Goal: Task Accomplishment & Management: Use online tool/utility

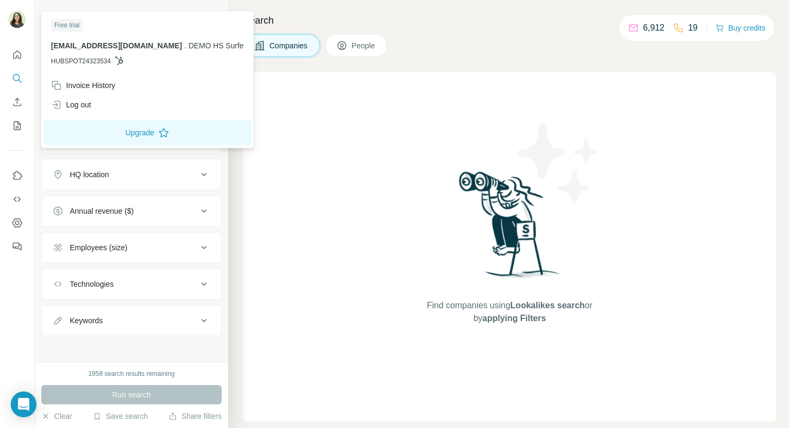
click at [10, 16] on img at bounding box center [17, 19] width 17 height 17
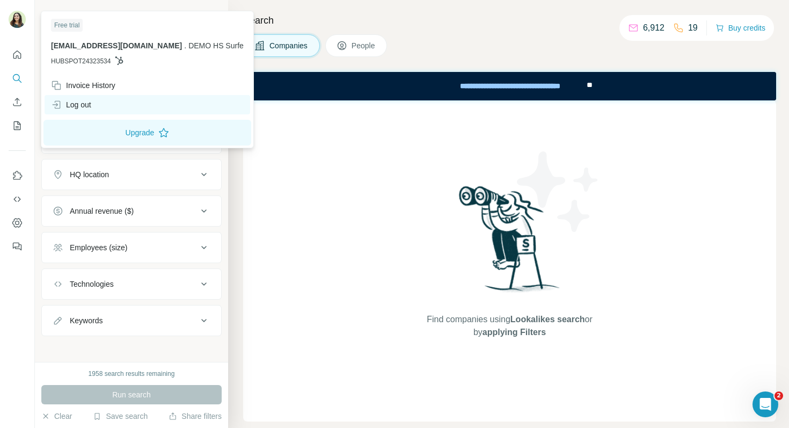
click at [80, 106] on div "Log out" at bounding box center [71, 104] width 40 height 11
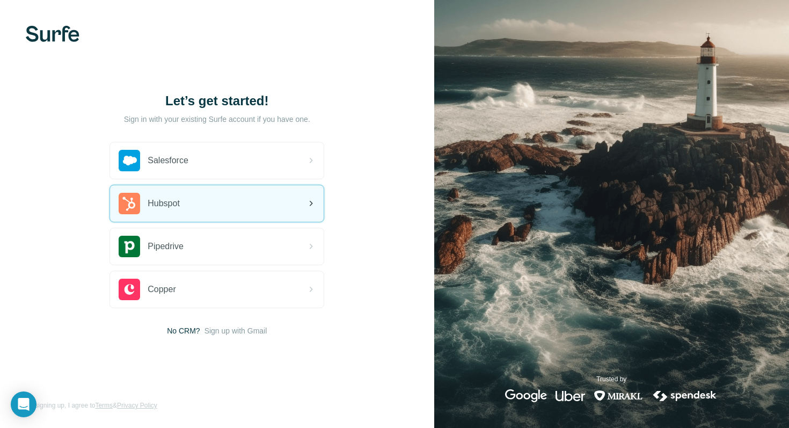
click at [184, 204] on div "Hubspot" at bounding box center [217, 203] width 214 height 36
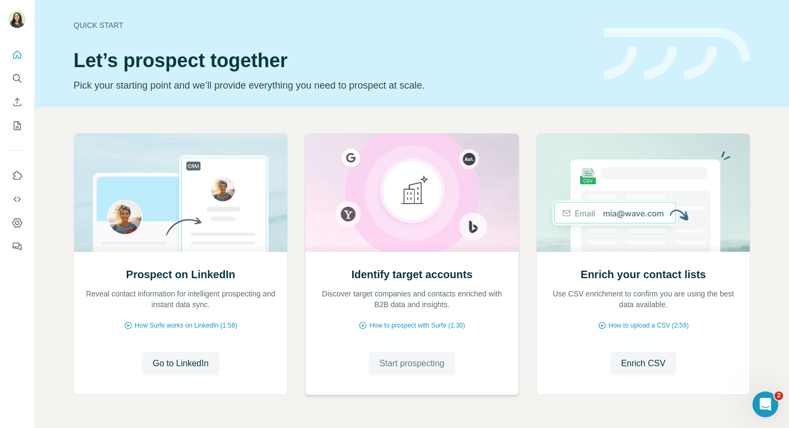
click at [410, 371] on button "Start prospecting" at bounding box center [412, 363] width 86 height 24
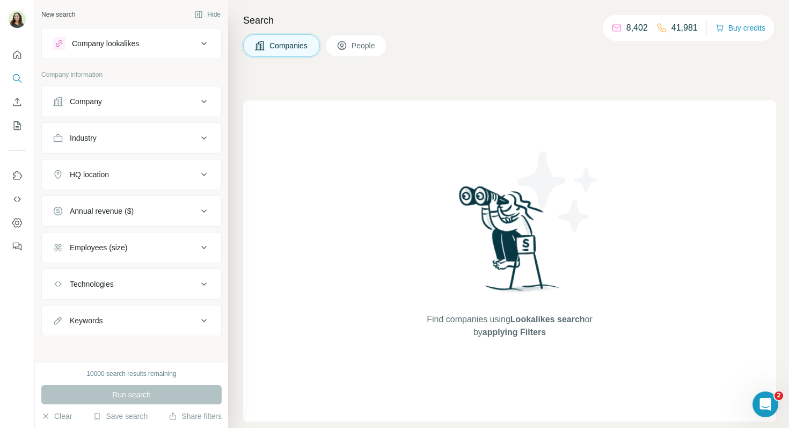
click at [148, 106] on div "Company" at bounding box center [125, 101] width 145 height 11
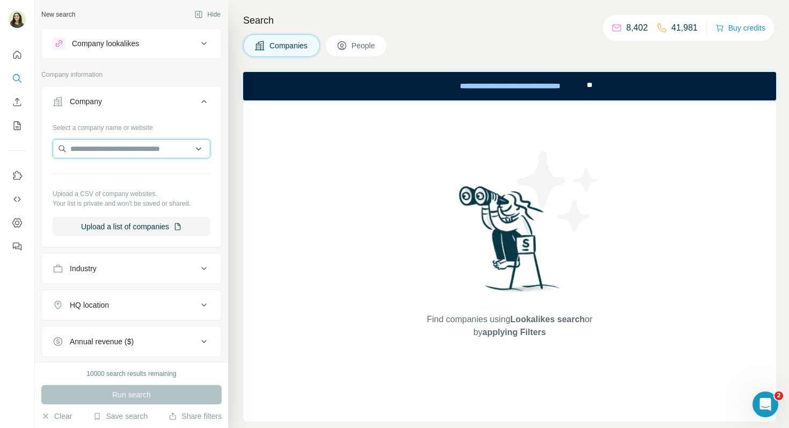
click at [127, 153] on input "text" at bounding box center [132, 148] width 158 height 19
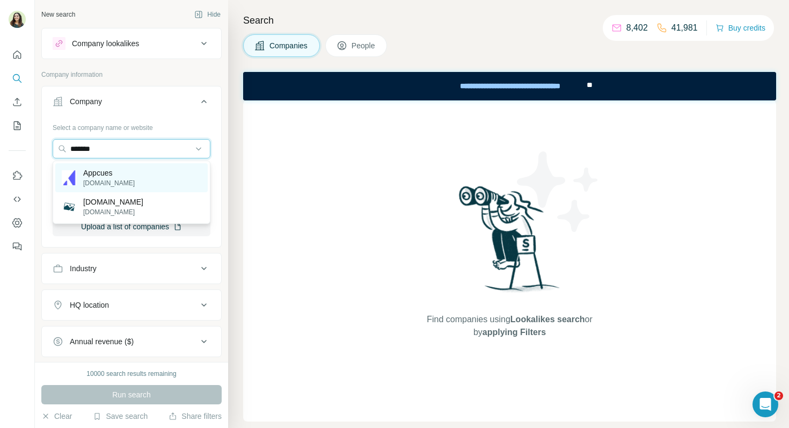
type input "*******"
click at [135, 171] on div "Appcues appcues.com" at bounding box center [131, 177] width 152 height 29
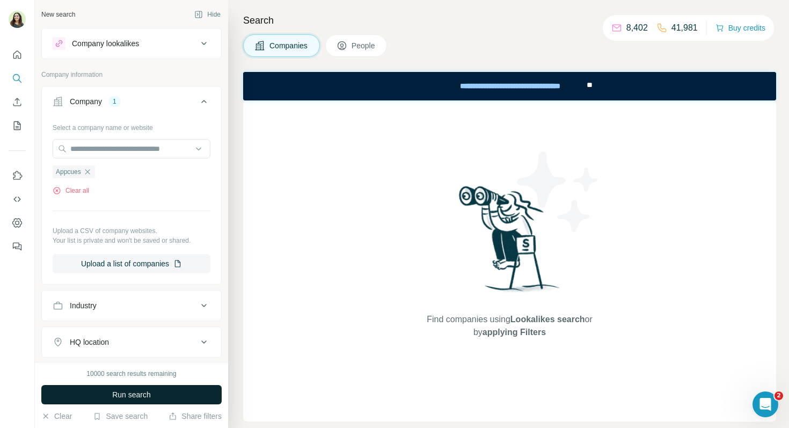
click at [152, 392] on button "Run search" at bounding box center [131, 394] width 180 height 19
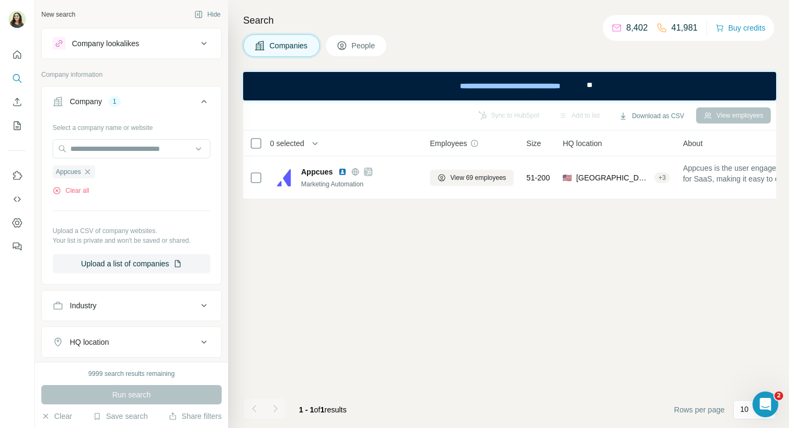
click at [355, 41] on span "People" at bounding box center [363, 45] width 25 height 11
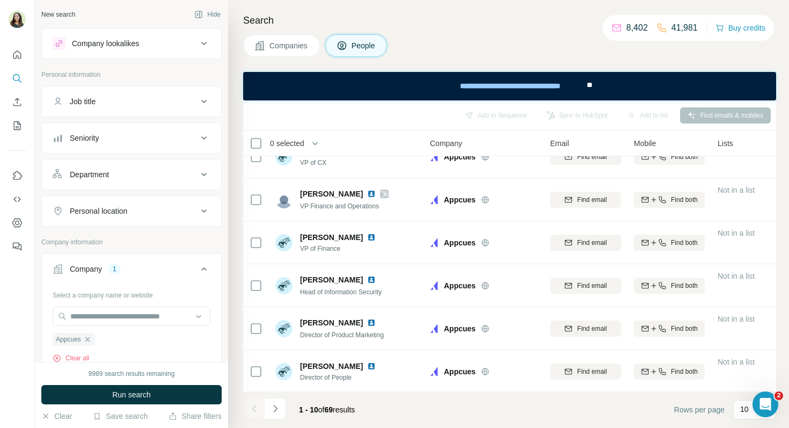
scroll to position [194, 0]
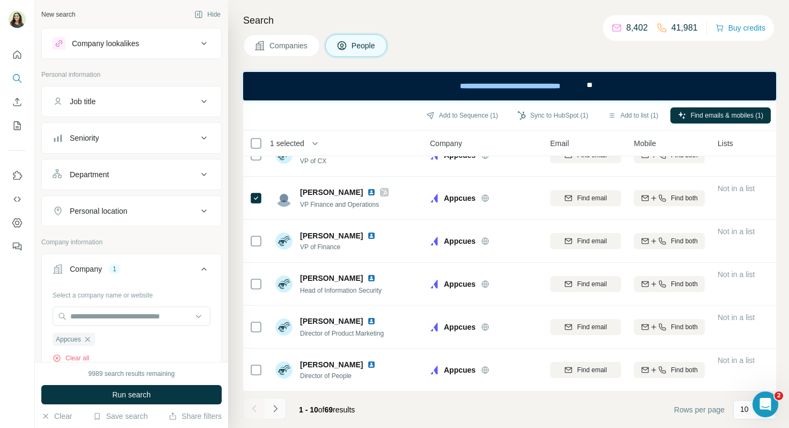
click at [275, 411] on icon "Navigate to next page" at bounding box center [275, 408] width 11 height 11
click at [278, 411] on icon "Navigate to next page" at bounding box center [275, 408] width 11 height 11
click at [271, 408] on icon "Navigate to next page" at bounding box center [275, 408] width 11 height 11
click at [277, 410] on icon "Navigate to next page" at bounding box center [275, 408] width 11 height 11
click at [280, 408] on icon "Navigate to next page" at bounding box center [275, 408] width 11 height 11
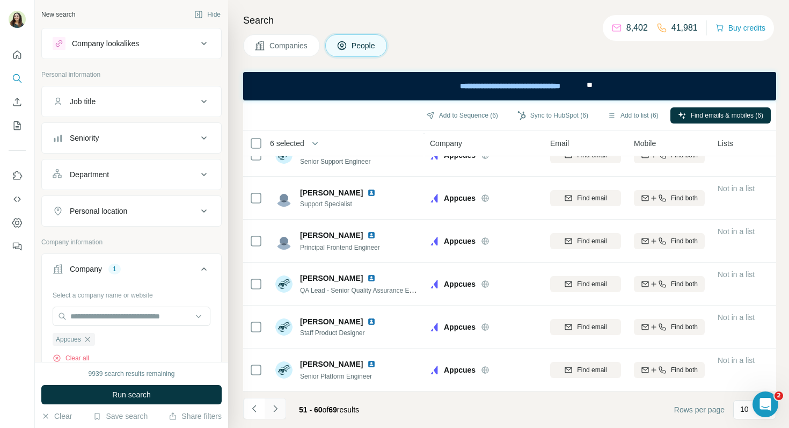
click at [282, 411] on button "Navigate to next page" at bounding box center [274, 408] width 21 height 21
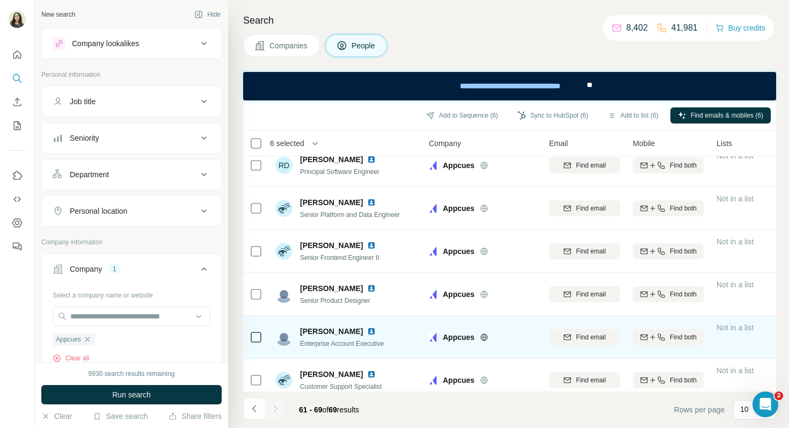
scroll to position [0, 1]
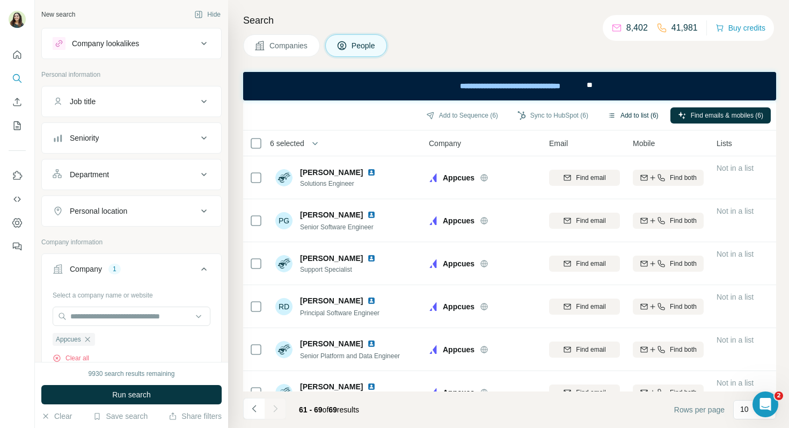
click at [629, 118] on button "Add to list (6)" at bounding box center [633, 115] width 66 height 16
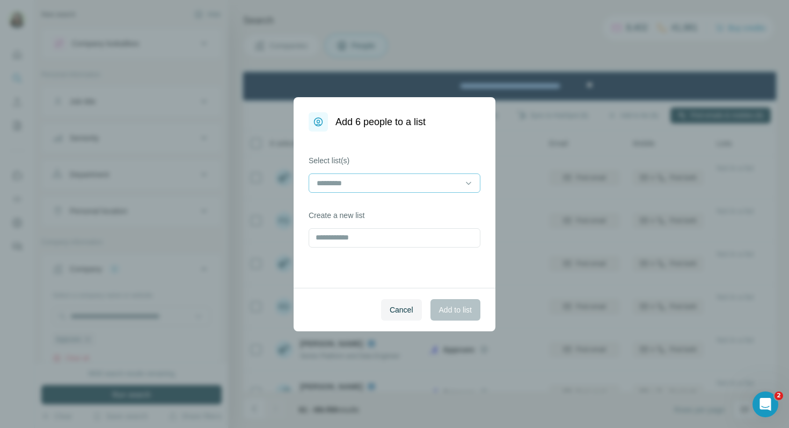
click at [377, 186] on input at bounding box center [387, 183] width 145 height 12
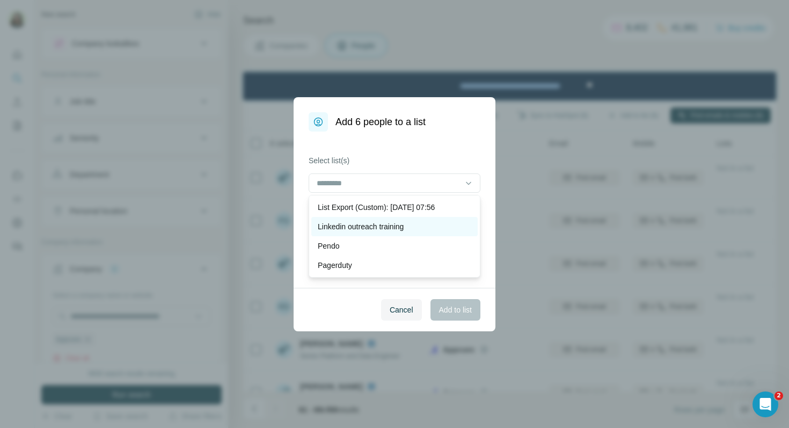
click at [379, 230] on p "Linkedin outreach training" at bounding box center [361, 226] width 86 height 11
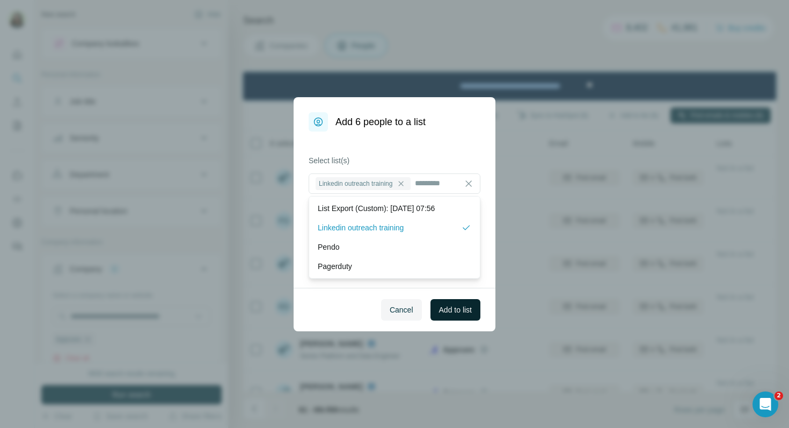
click at [457, 308] on span "Add to list" at bounding box center [455, 309] width 33 height 11
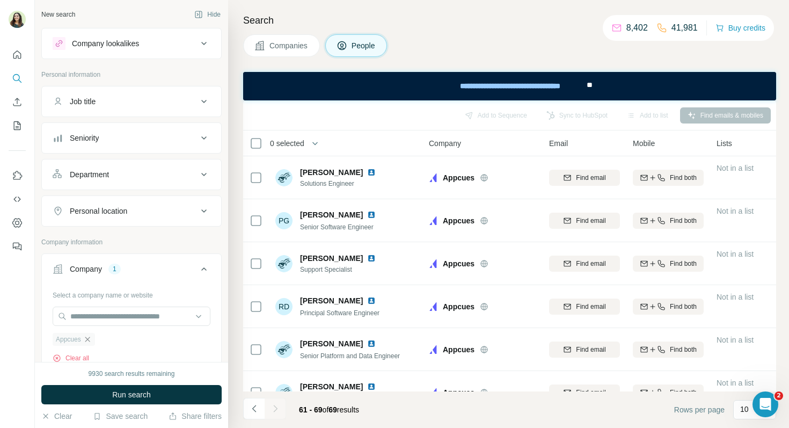
click at [90, 342] on icon "button" at bounding box center [87, 339] width 9 height 9
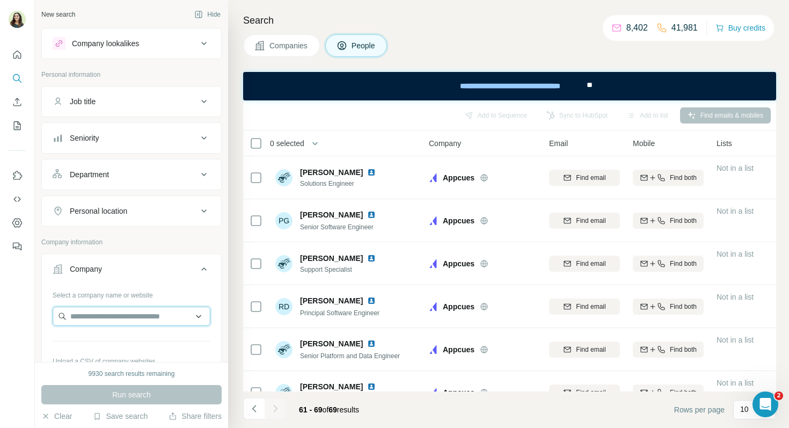
click at [84, 324] on input "text" at bounding box center [132, 315] width 158 height 19
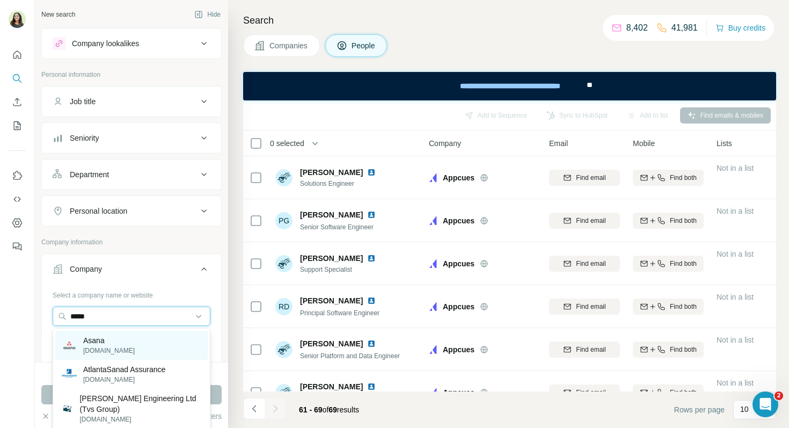
type input "*****"
click at [116, 336] on div "Asana asana.com" at bounding box center [131, 344] width 152 height 29
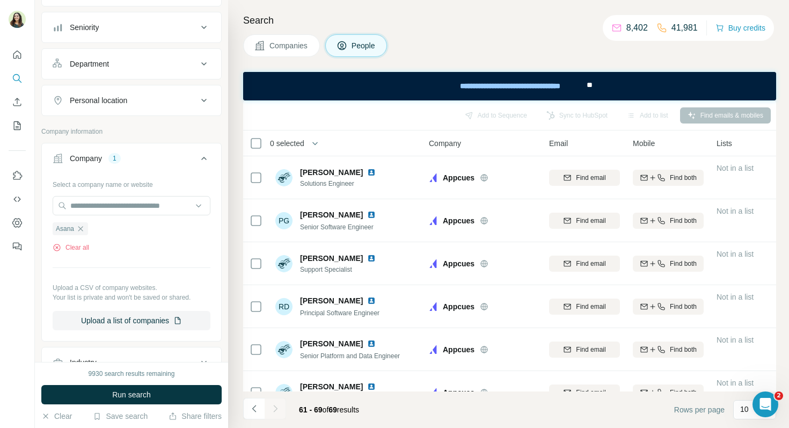
scroll to position [126, 0]
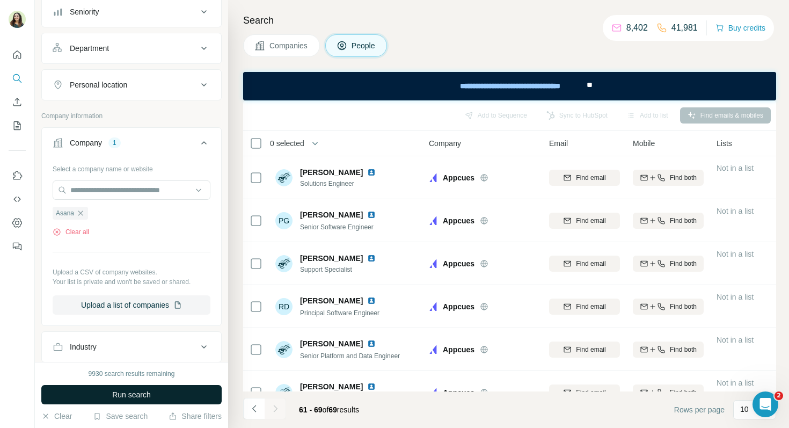
click at [129, 391] on span "Run search" at bounding box center [131, 394] width 39 height 11
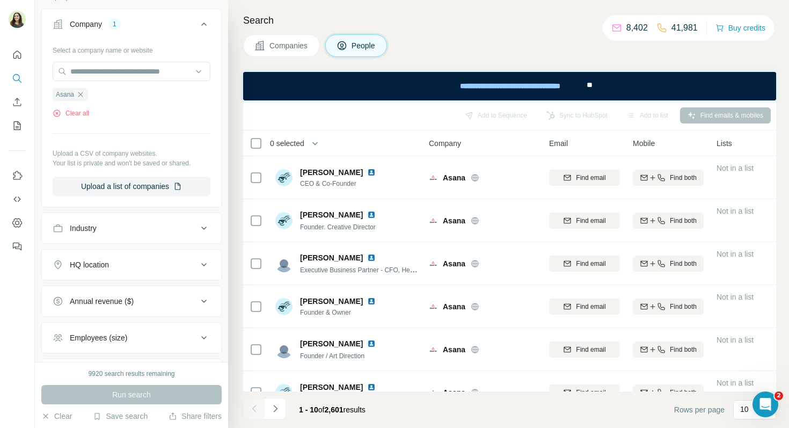
scroll to position [416, 0]
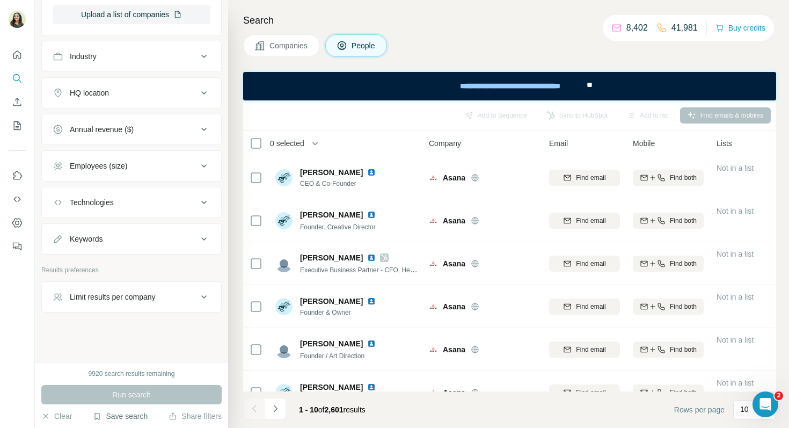
click at [125, 415] on button "Save search" at bounding box center [120, 415] width 55 height 11
click at [143, 397] on div "View my saved searches" at bounding box center [150, 396] width 113 height 21
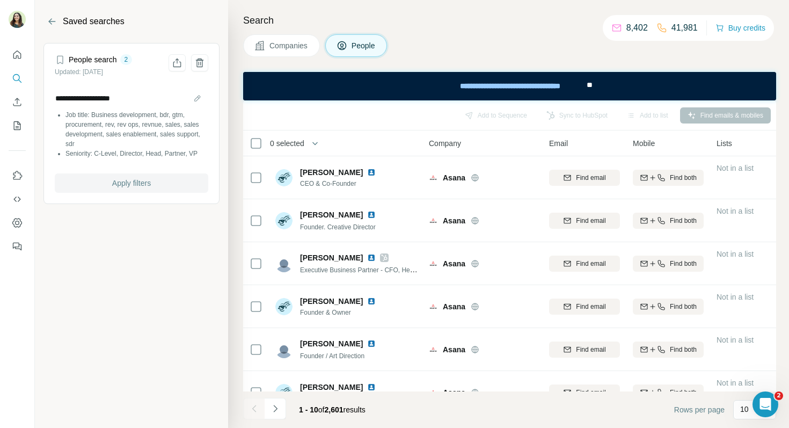
click at [123, 192] on button "Apply filters" at bounding box center [131, 182] width 153 height 19
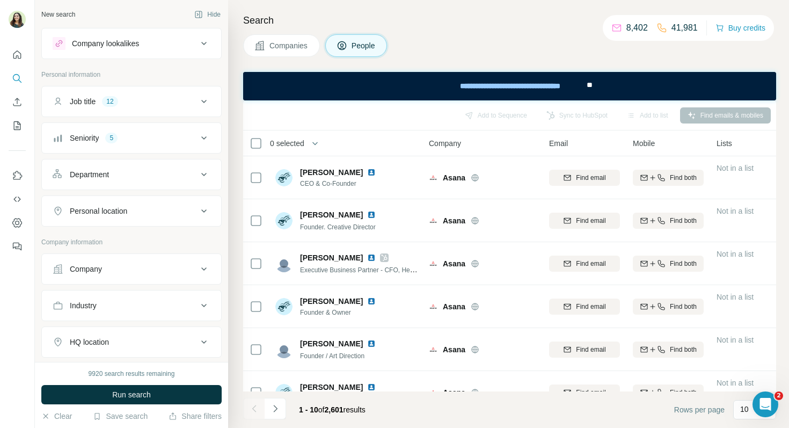
click at [101, 268] on div "Company" at bounding box center [86, 268] width 32 height 11
click at [103, 315] on input "text" at bounding box center [132, 315] width 158 height 19
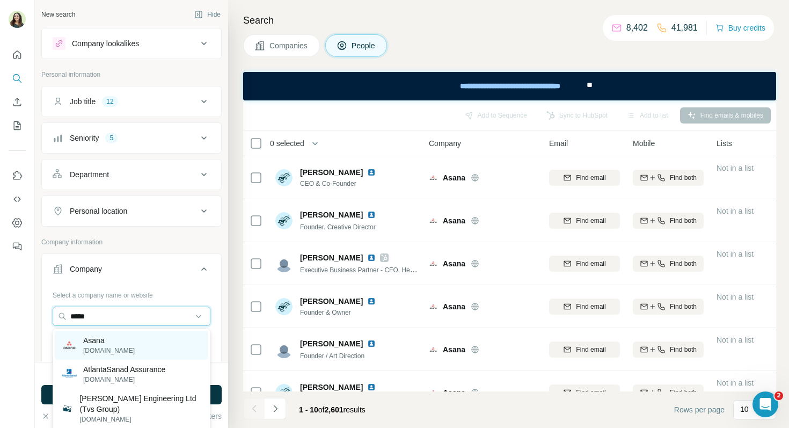
type input "*****"
click at [107, 337] on p "Asana" at bounding box center [109, 340] width 52 height 11
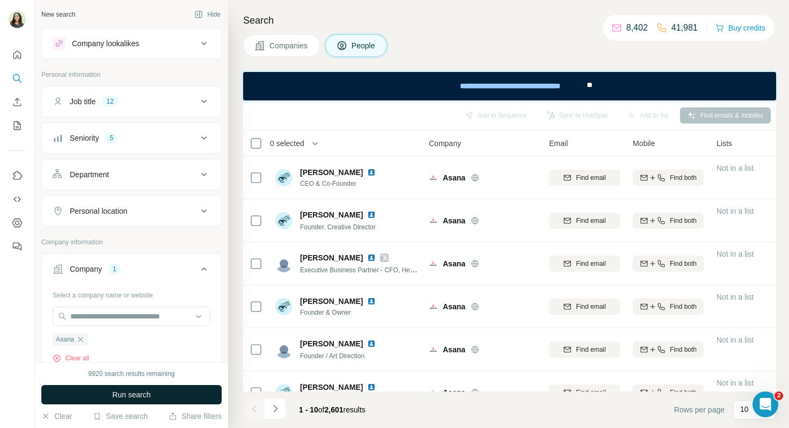
click at [114, 393] on span "Run search" at bounding box center [131, 394] width 39 height 11
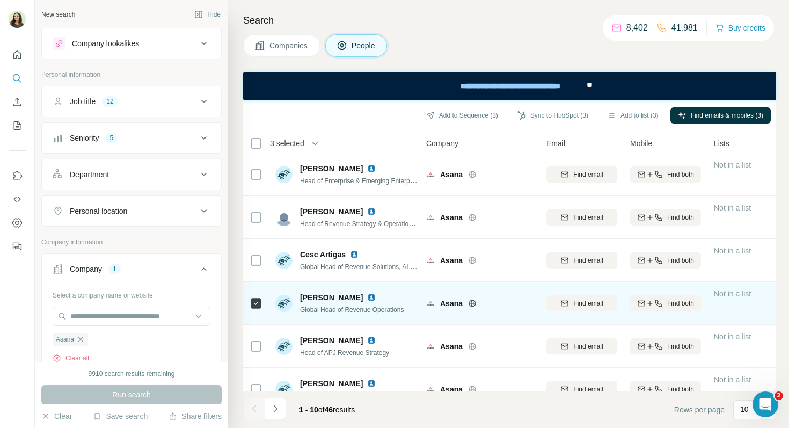
scroll to position [131, 4]
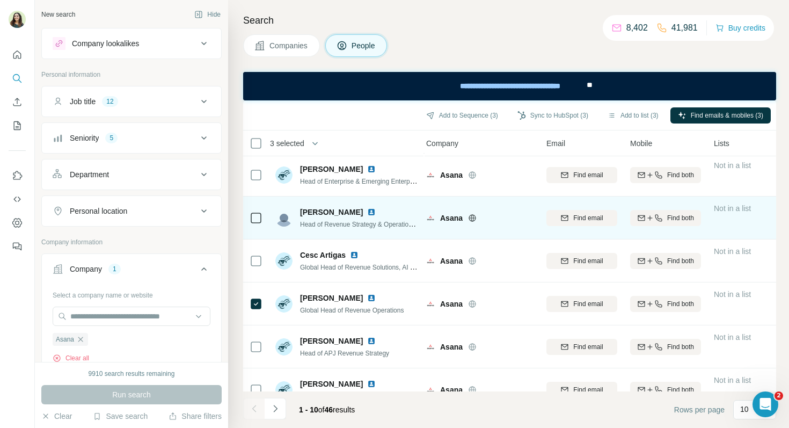
click at [256, 224] on icon at bounding box center [255, 217] width 13 height 13
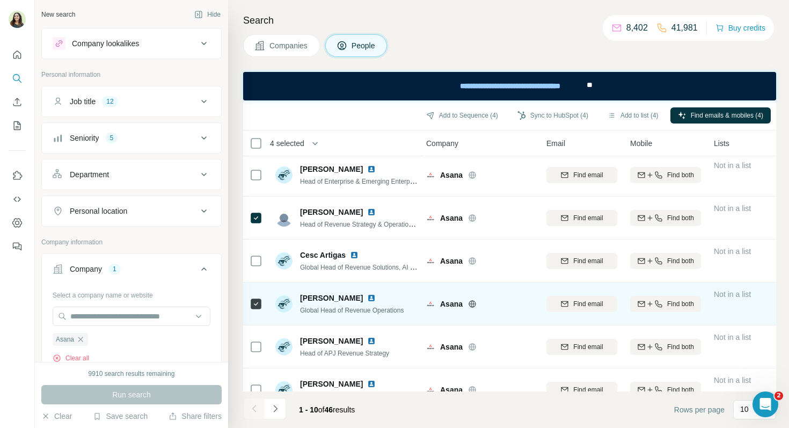
scroll to position [194, 4]
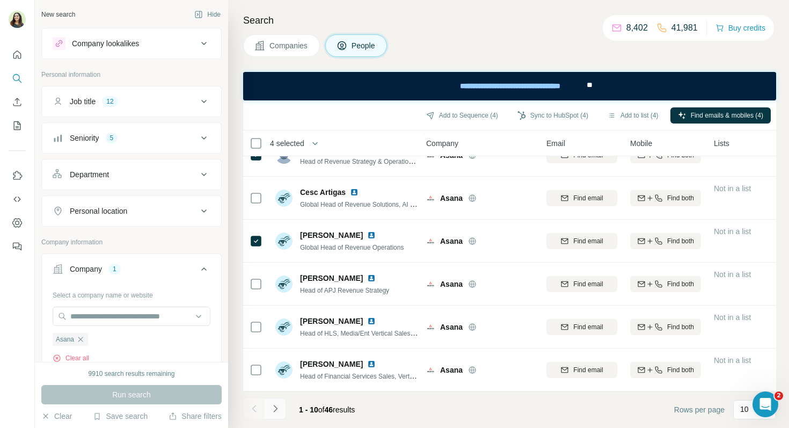
click at [280, 407] on icon "Navigate to next page" at bounding box center [275, 408] width 11 height 11
click at [275, 410] on icon "Navigate to next page" at bounding box center [275, 408] width 4 height 7
click at [276, 402] on button "Navigate to next page" at bounding box center [274, 408] width 21 height 21
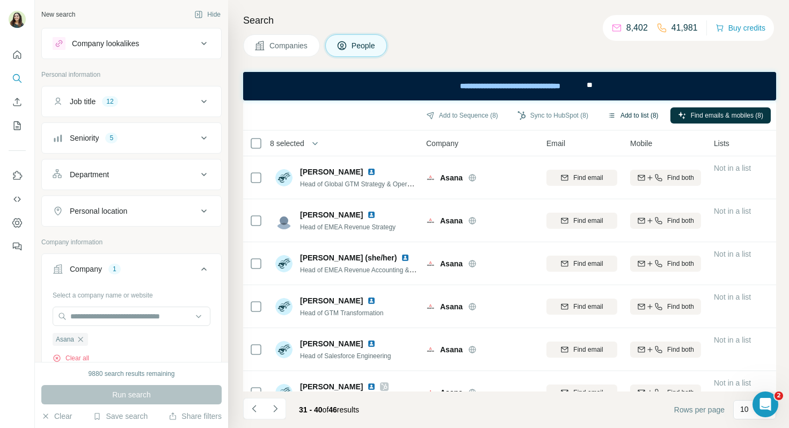
click at [638, 120] on button "Add to list (8)" at bounding box center [633, 115] width 66 height 16
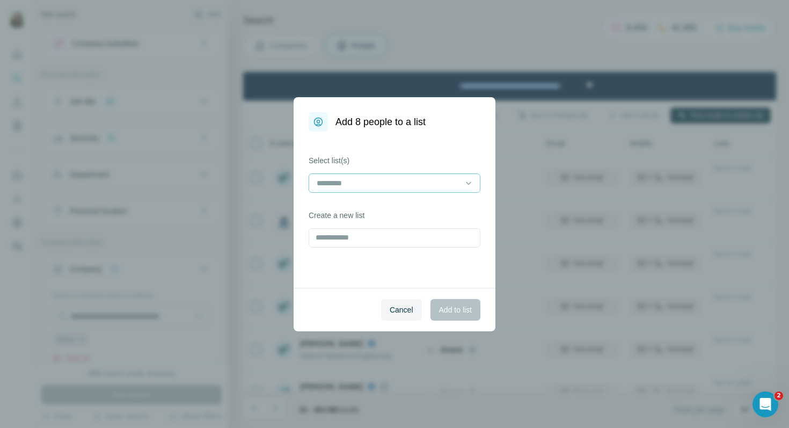
click at [372, 184] on input at bounding box center [387, 183] width 145 height 12
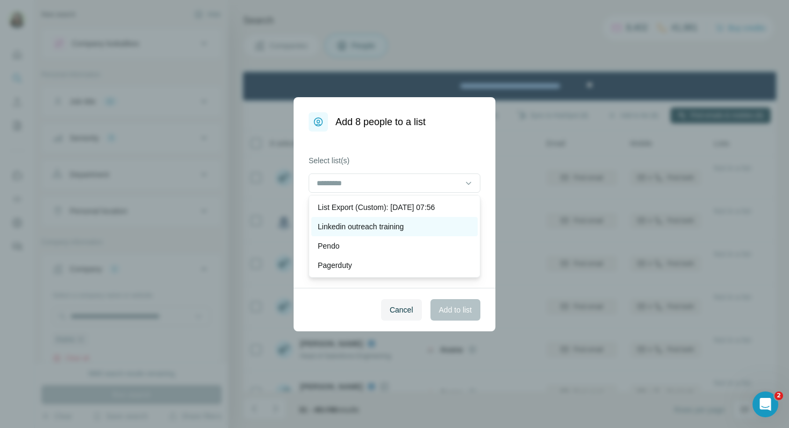
click at [365, 227] on p "Linkedin outreach training" at bounding box center [361, 226] width 86 height 11
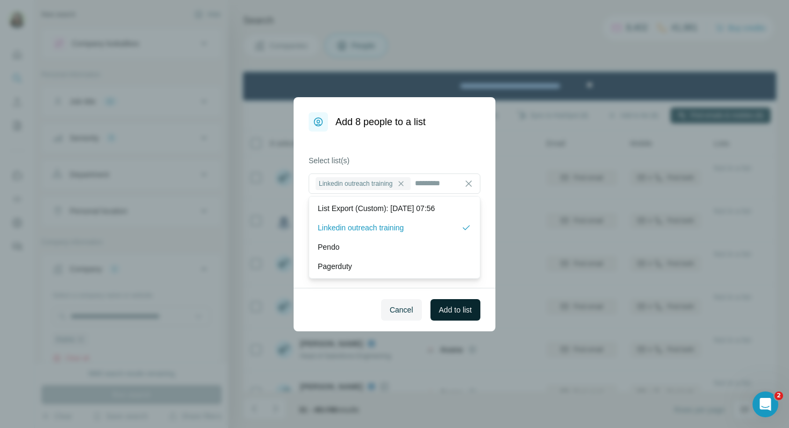
click at [460, 313] on span "Add to list" at bounding box center [455, 309] width 33 height 11
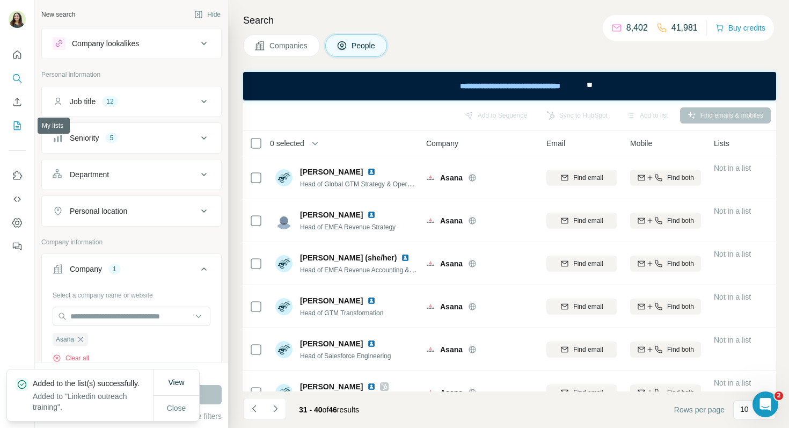
click at [17, 125] on icon "My lists" at bounding box center [17, 125] width 11 height 11
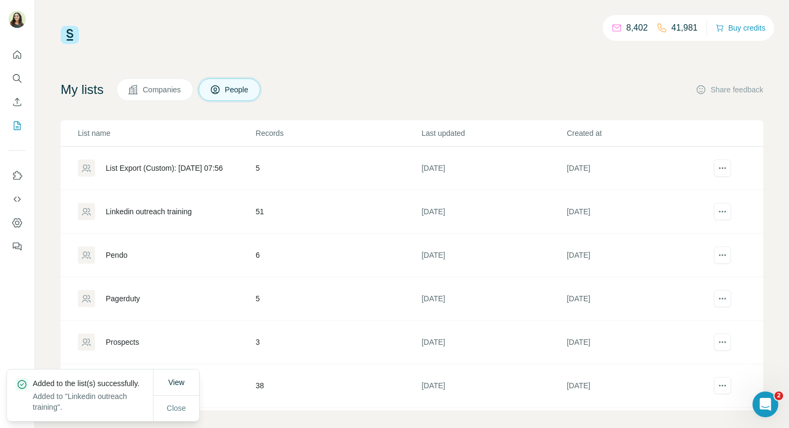
click at [179, 213] on div "Linkedin outreach training" at bounding box center [149, 211] width 86 height 11
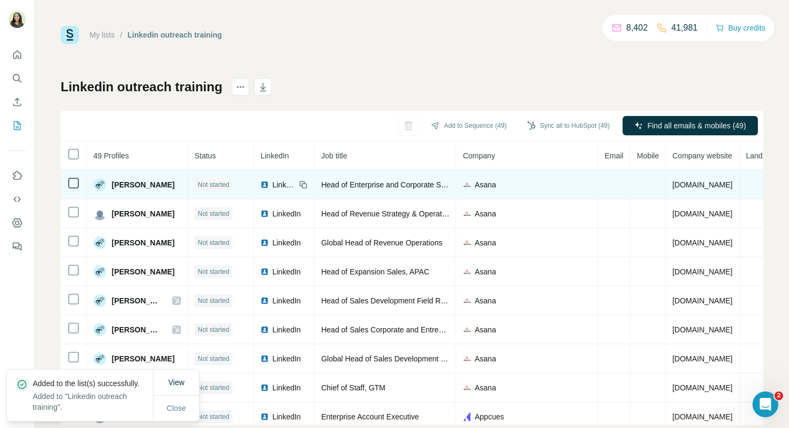
click at [269, 186] on img at bounding box center [264, 184] width 9 height 9
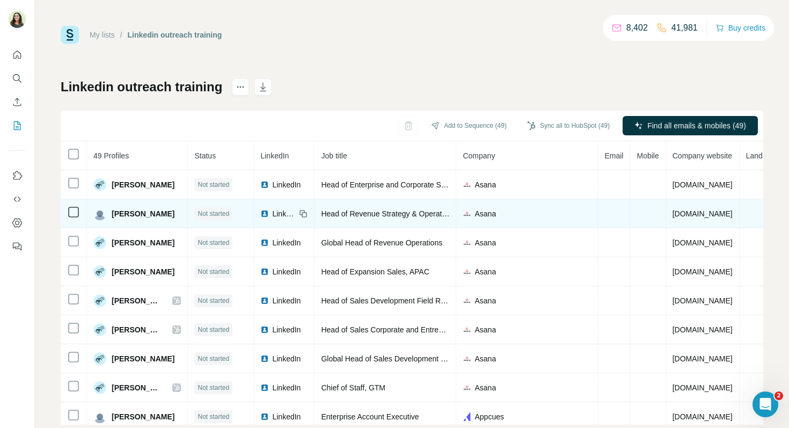
click at [289, 211] on span "LinkedIn" at bounding box center [284, 213] width 24 height 11
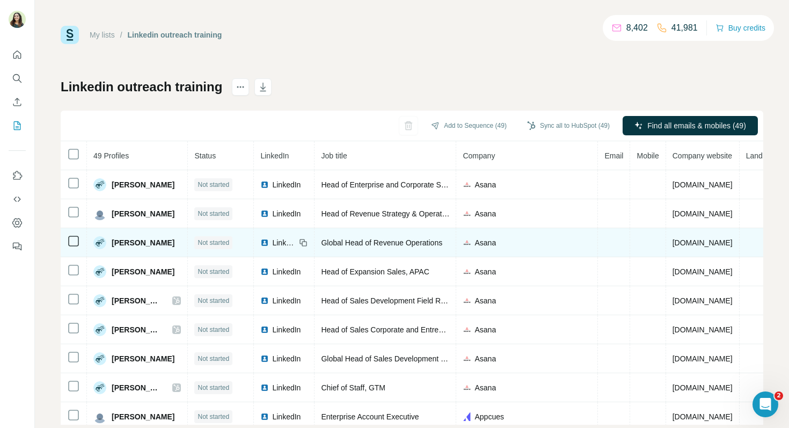
click at [290, 241] on span "LinkedIn" at bounding box center [284, 242] width 24 height 11
click at [286, 243] on span "LinkedIn" at bounding box center [284, 242] width 24 height 11
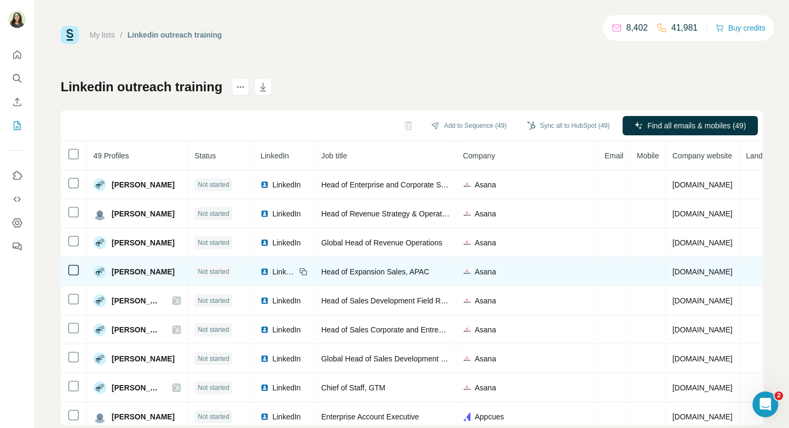
click at [296, 271] on span "LinkedIn" at bounding box center [284, 271] width 24 height 11
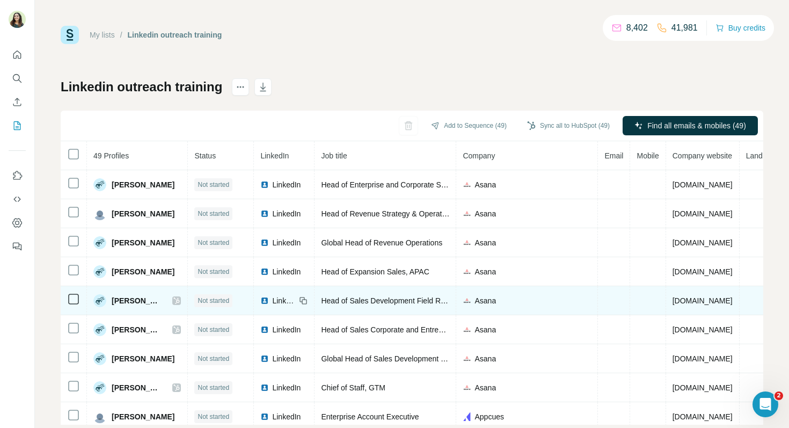
scroll to position [35, 0]
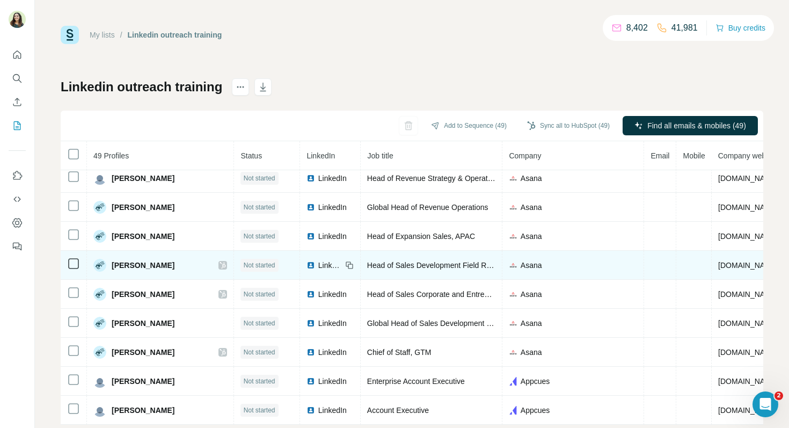
click at [318, 261] on span "LinkedIn" at bounding box center [330, 265] width 24 height 11
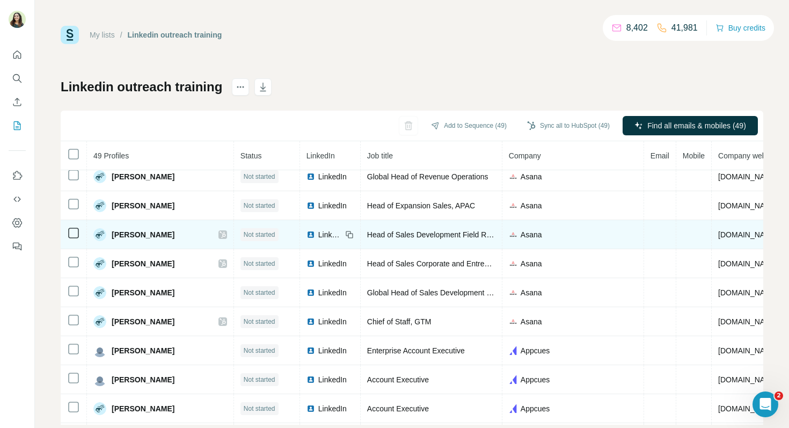
scroll to position [68, 0]
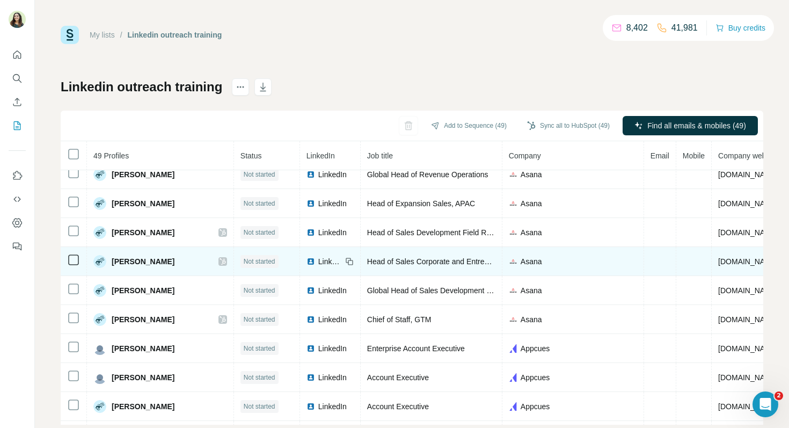
click at [318, 263] on span "LinkedIn" at bounding box center [330, 261] width 24 height 11
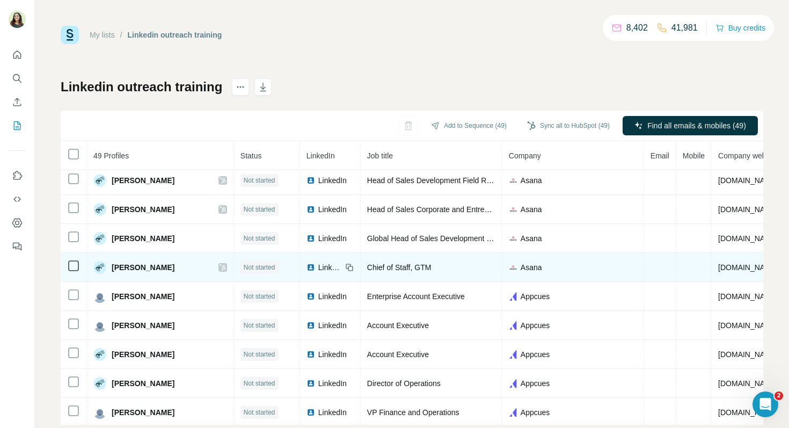
scroll to position [127, 0]
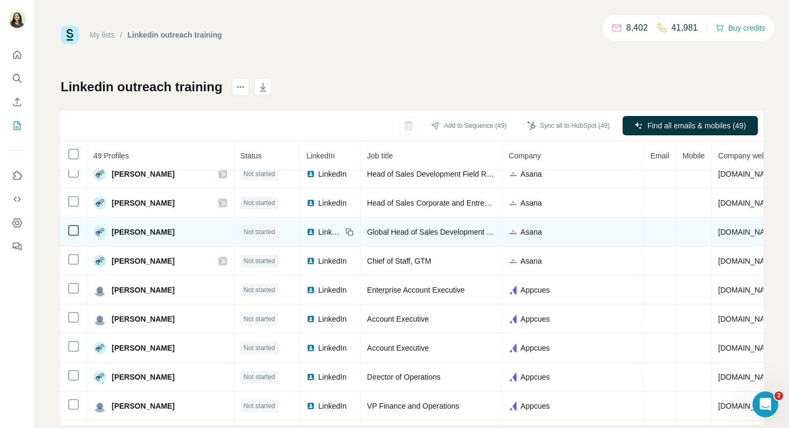
click at [318, 230] on span "LinkedIn" at bounding box center [330, 231] width 24 height 11
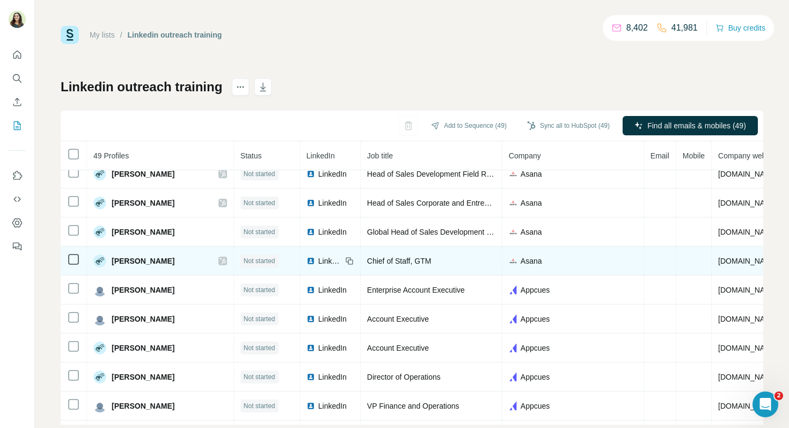
click at [318, 260] on span "LinkedIn" at bounding box center [330, 260] width 24 height 11
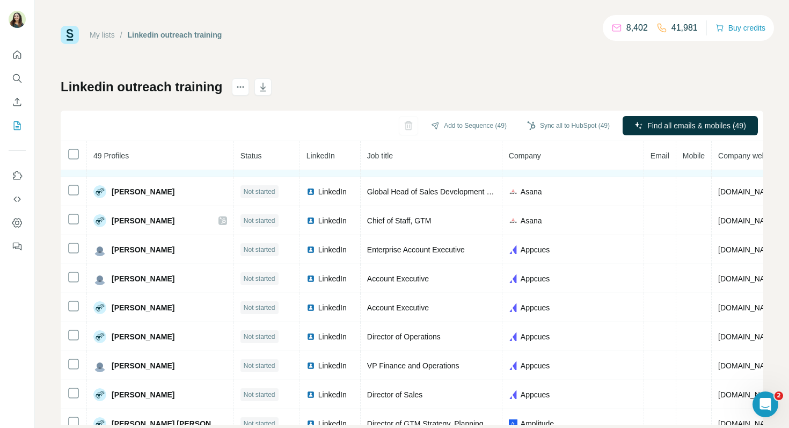
scroll to position [167, 0]
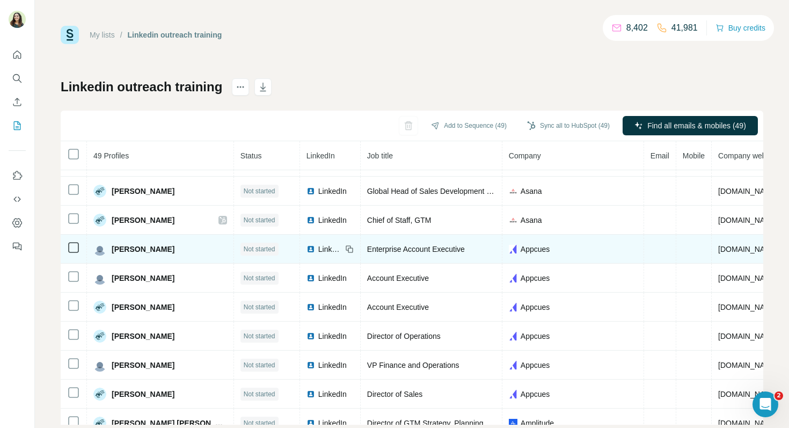
click at [318, 249] on span "LinkedIn" at bounding box center [330, 249] width 24 height 11
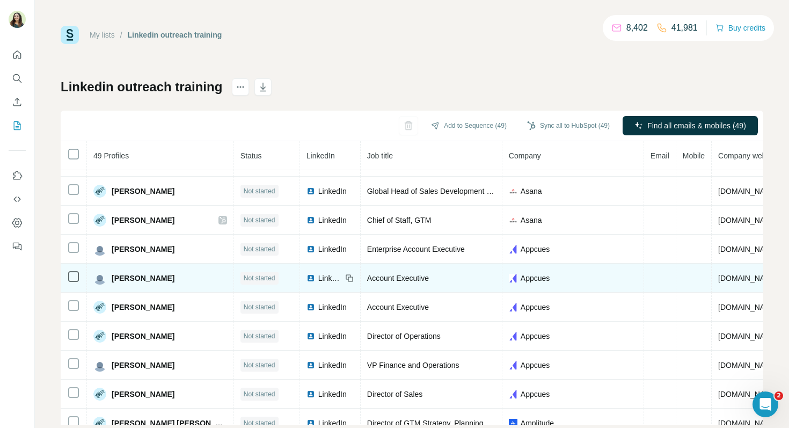
click at [318, 277] on span "LinkedIn" at bounding box center [330, 278] width 24 height 11
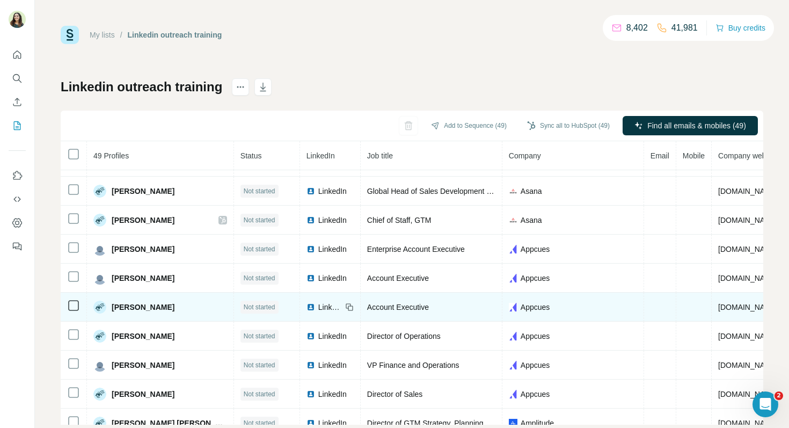
scroll to position [200, 0]
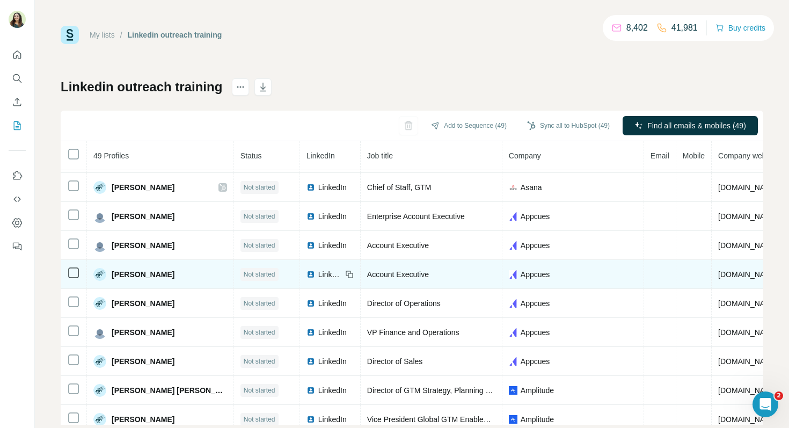
click at [318, 273] on span "LinkedIn" at bounding box center [330, 274] width 24 height 11
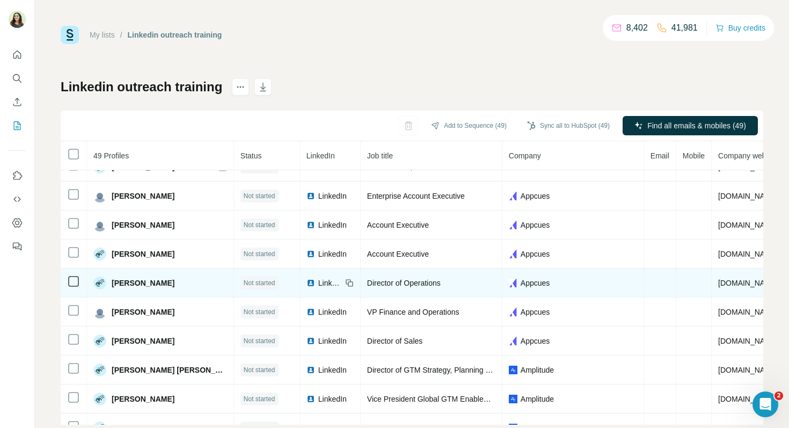
scroll to position [223, 0]
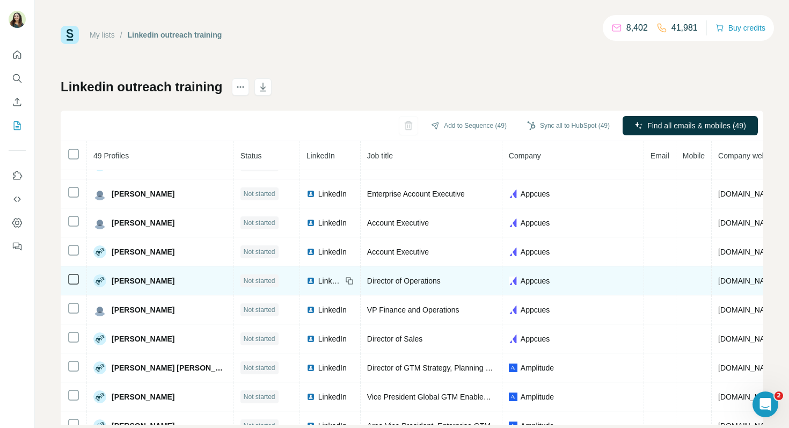
click at [318, 280] on span "LinkedIn" at bounding box center [330, 280] width 24 height 11
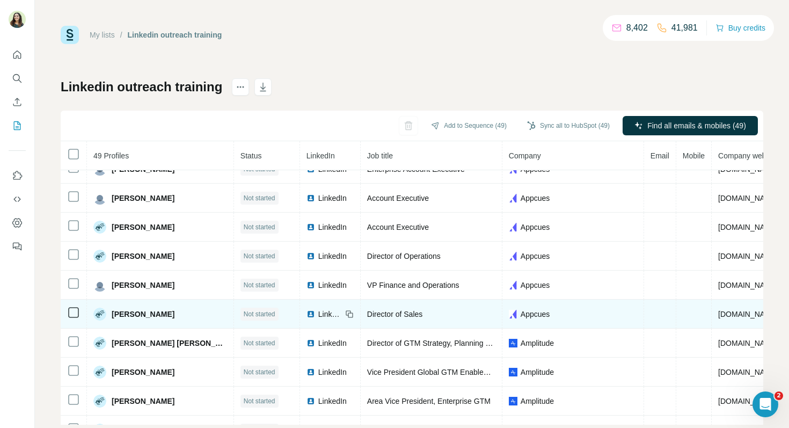
scroll to position [248, 0]
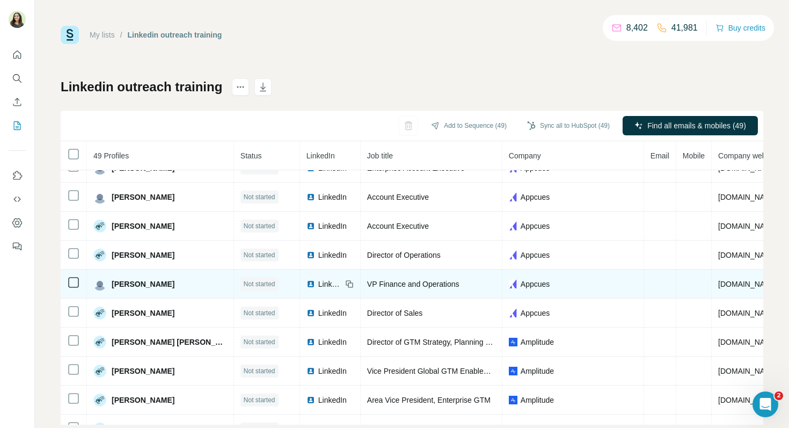
click at [318, 283] on span "LinkedIn" at bounding box center [330, 283] width 24 height 11
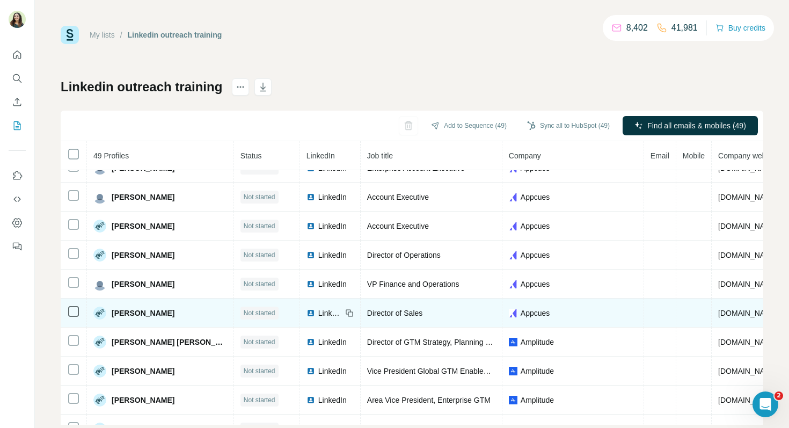
click at [318, 312] on span "LinkedIn" at bounding box center [330, 312] width 24 height 11
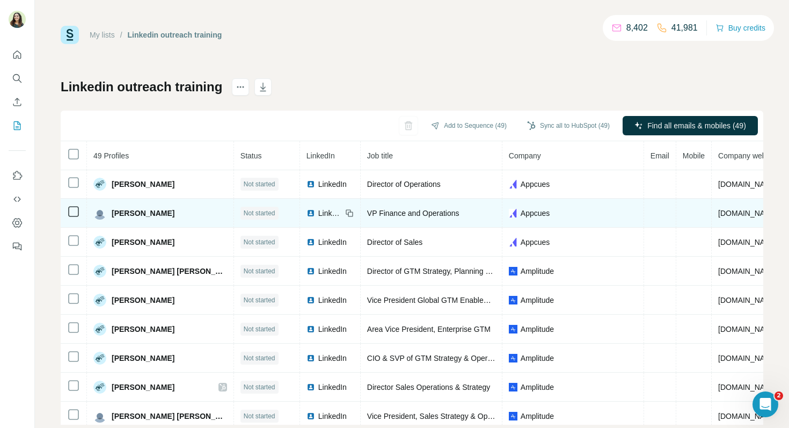
scroll to position [325, 0]
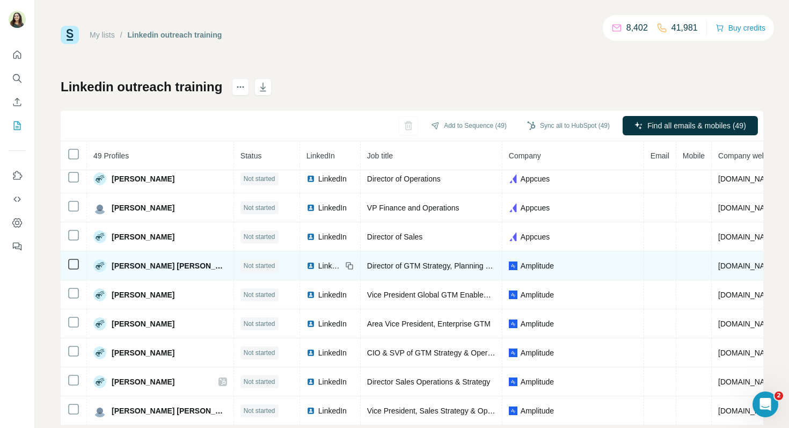
click at [318, 264] on span "LinkedIn" at bounding box center [330, 265] width 24 height 11
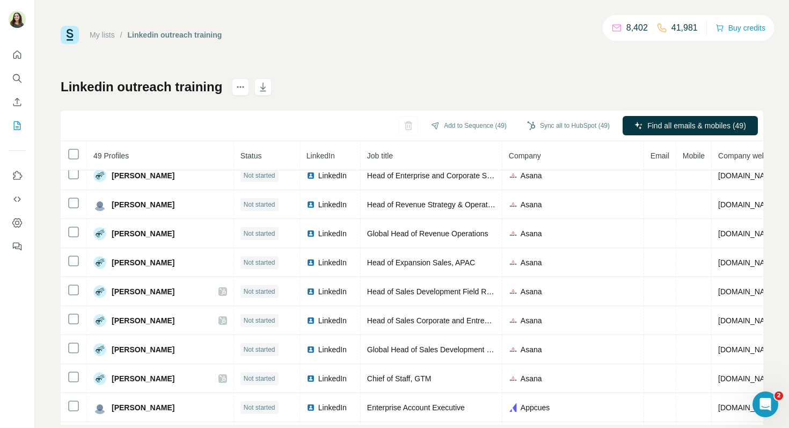
scroll to position [0, 0]
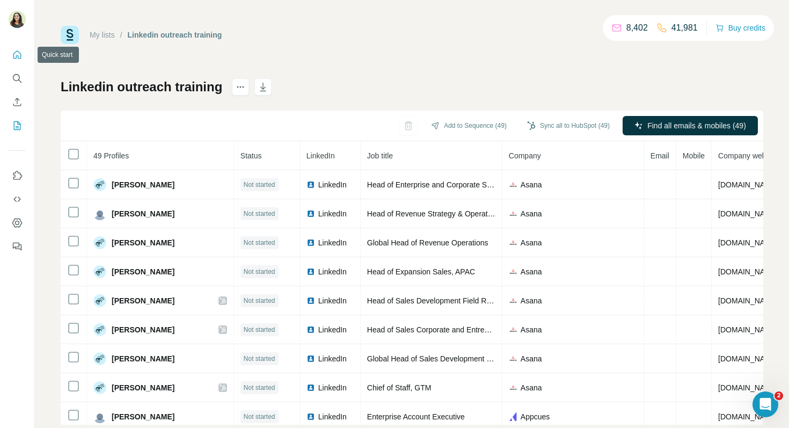
click at [22, 55] on icon "Quick start" at bounding box center [17, 54] width 11 height 11
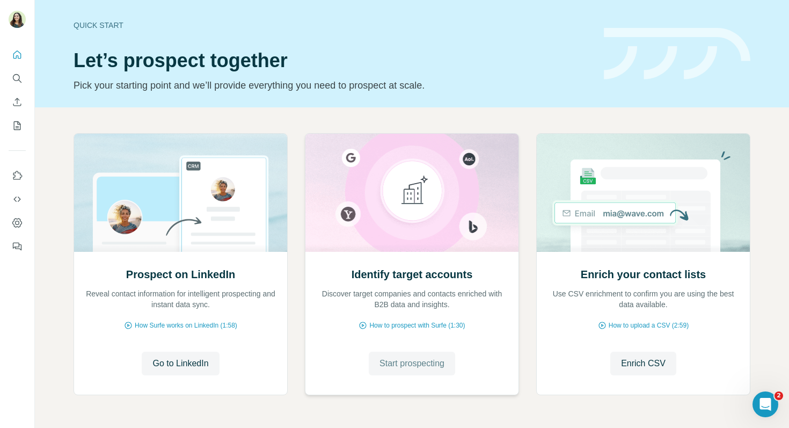
click at [405, 359] on span "Start prospecting" at bounding box center [411, 363] width 65 height 13
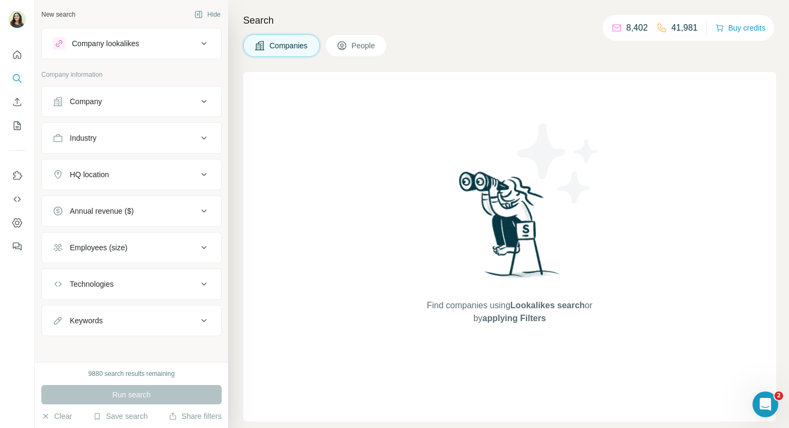
click at [369, 36] on button "People" at bounding box center [356, 45] width 62 height 23
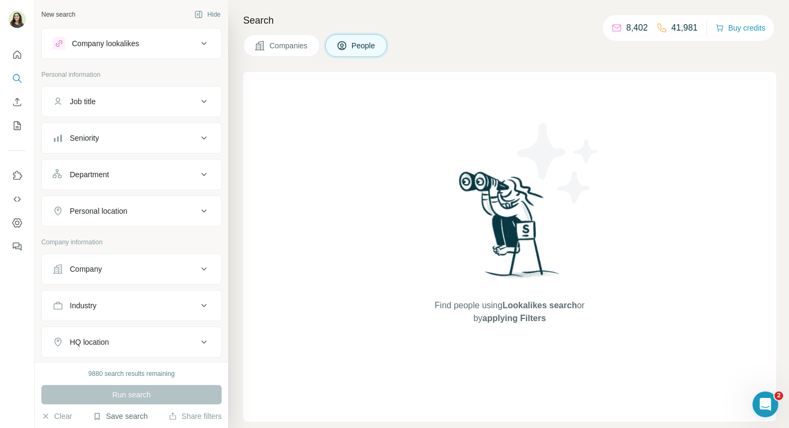
click at [102, 418] on button "Save search" at bounding box center [120, 415] width 55 height 11
click at [133, 396] on div "View my saved searches" at bounding box center [150, 396] width 113 height 21
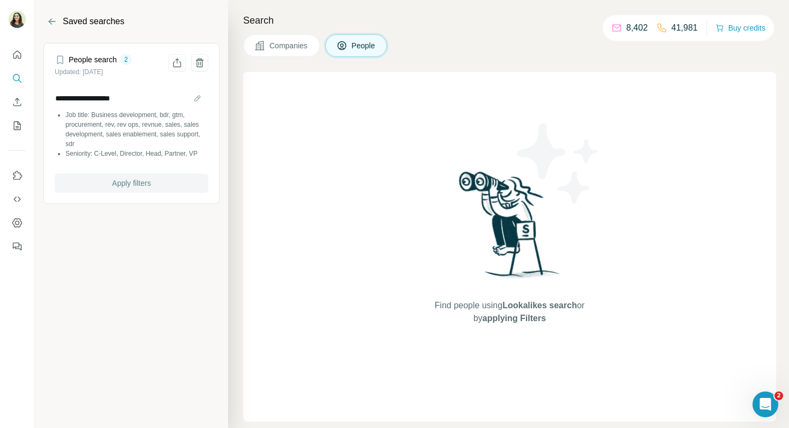
click at [130, 182] on span "Apply filters" at bounding box center [131, 183] width 39 height 11
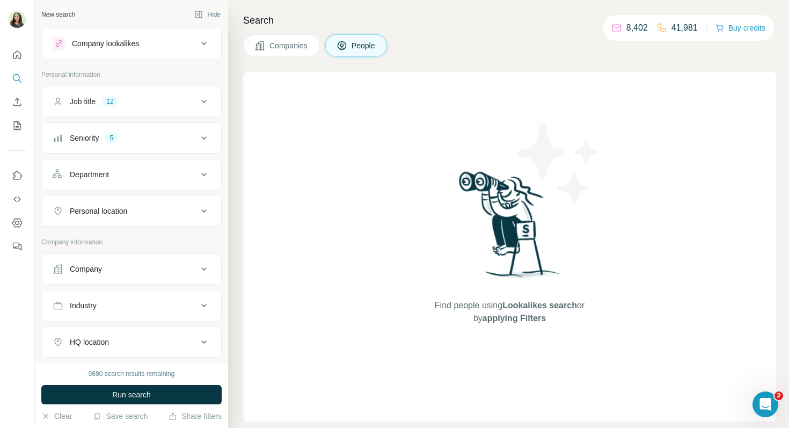
click at [122, 270] on div "Company" at bounding box center [125, 268] width 145 height 11
click at [119, 315] on input "text" at bounding box center [132, 315] width 158 height 19
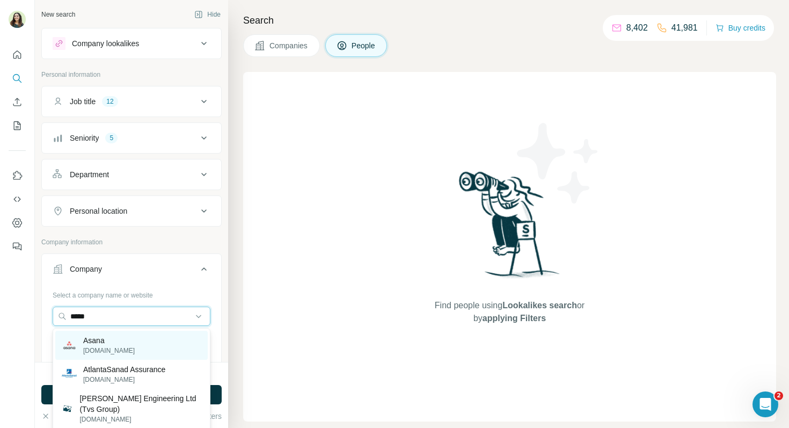
type input "*****"
click at [123, 338] on div "Asana asana.com" at bounding box center [131, 344] width 152 height 29
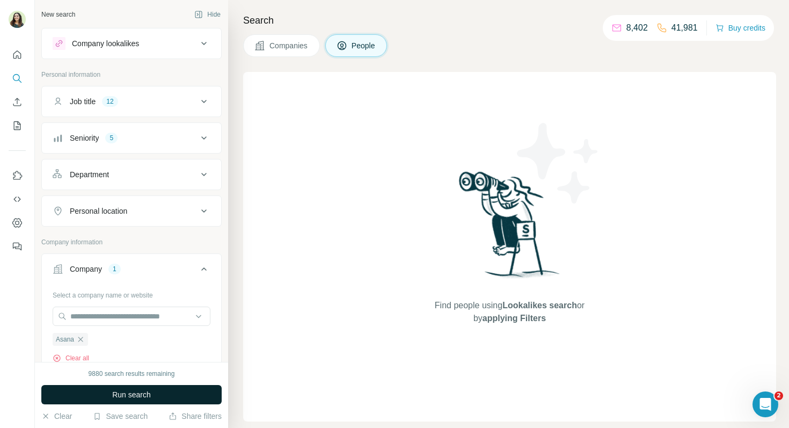
click at [124, 396] on span "Run search" at bounding box center [131, 394] width 39 height 11
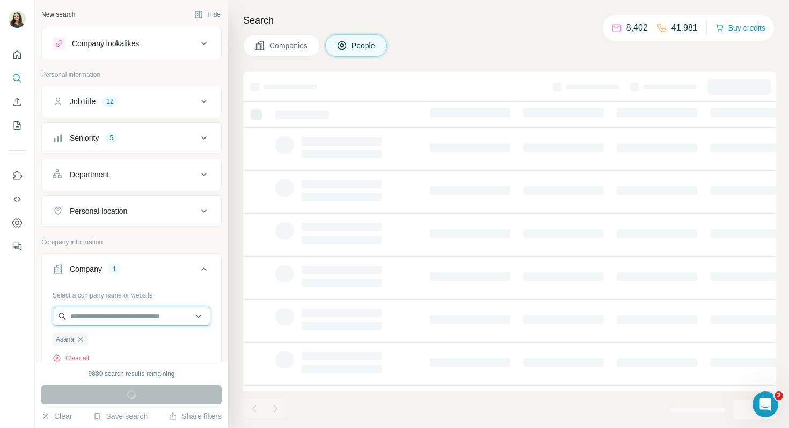
click at [95, 308] on input "text" at bounding box center [132, 315] width 158 height 19
click at [157, 262] on button "Company 1" at bounding box center [131, 271] width 179 height 30
click at [117, 274] on button "Company 1" at bounding box center [131, 269] width 179 height 26
click at [81, 339] on icon "button" at bounding box center [80, 338] width 5 height 5
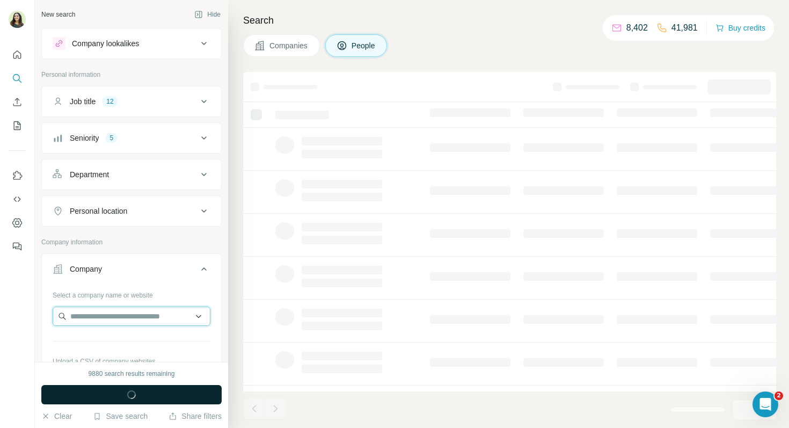
click at [85, 317] on input "text" at bounding box center [132, 315] width 158 height 19
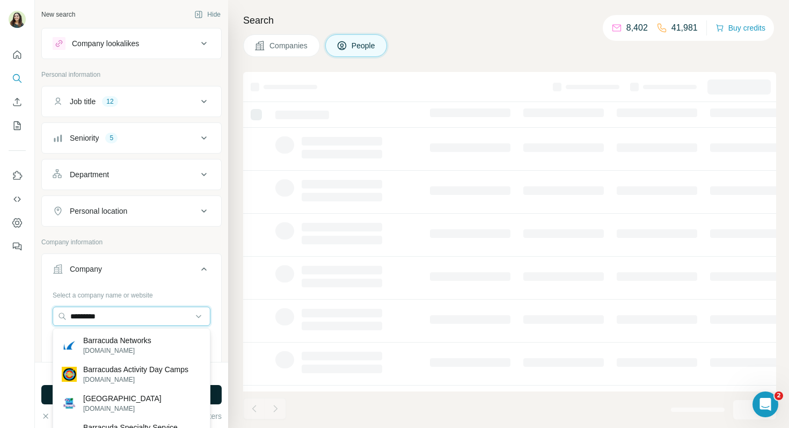
type input "*********"
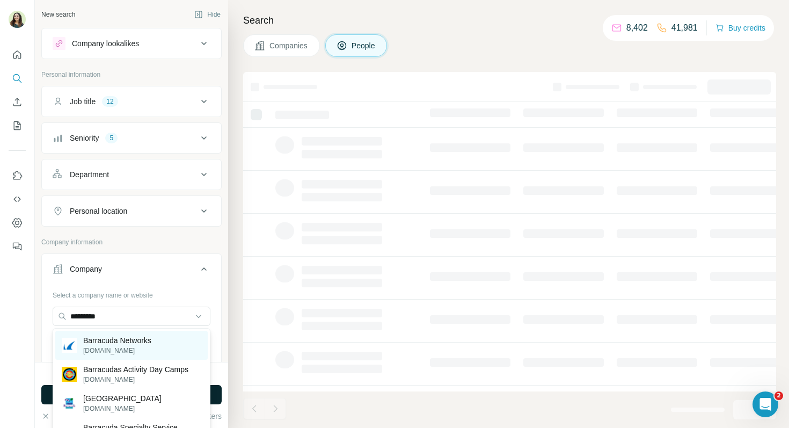
click at [143, 342] on p "Barracuda Networks" at bounding box center [117, 340] width 68 height 11
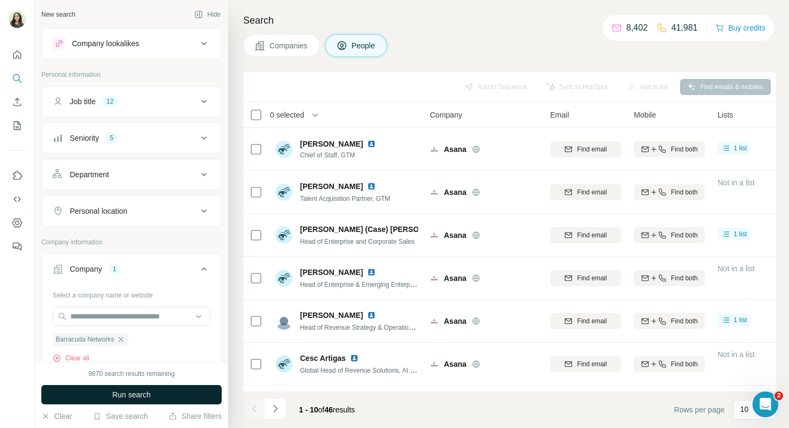
click at [141, 392] on span "Run search" at bounding box center [131, 394] width 39 height 11
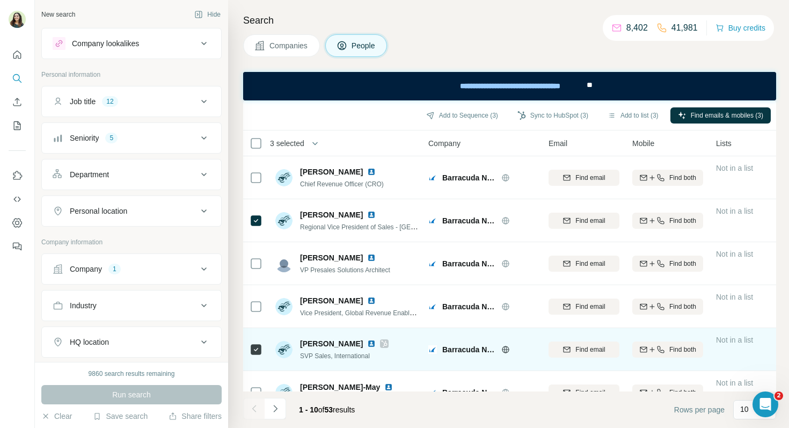
scroll to position [194, 2]
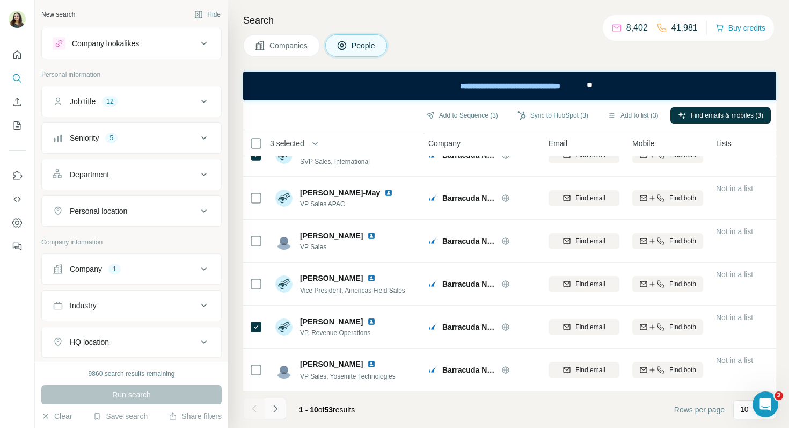
click at [278, 410] on icon "Navigate to next page" at bounding box center [275, 408] width 11 height 11
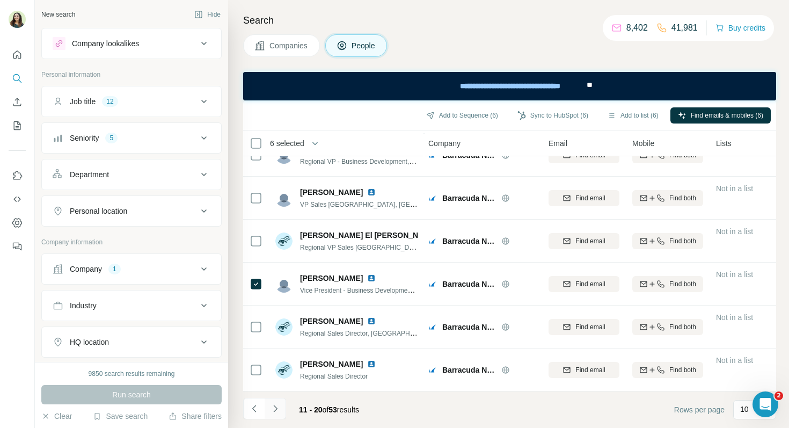
click at [277, 407] on icon "Navigate to next page" at bounding box center [275, 408] width 11 height 11
click at [271, 410] on icon "Navigate to next page" at bounding box center [275, 408] width 11 height 11
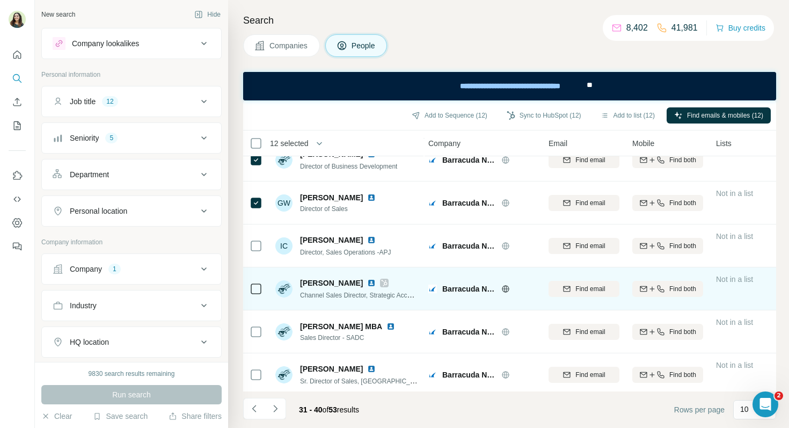
scroll to position [73, 2]
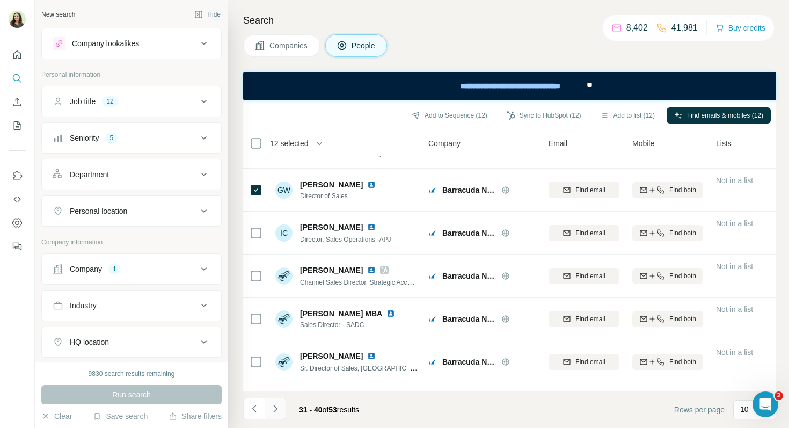
click at [276, 411] on icon "Navigate to next page" at bounding box center [275, 408] width 11 height 11
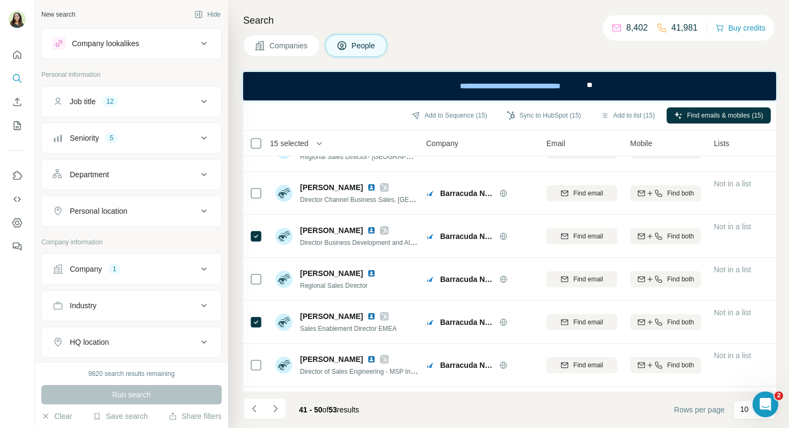
scroll to position [0, 4]
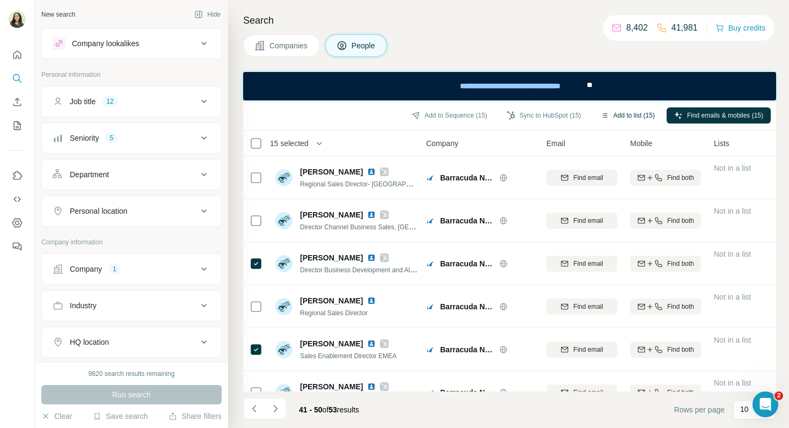
click at [630, 115] on button "Add to list (15)" at bounding box center [627, 115] width 69 height 16
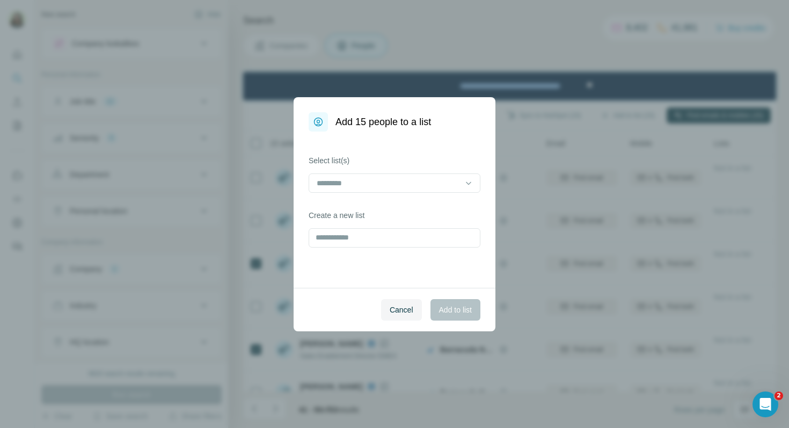
click at [410, 171] on div "Select list(s)" at bounding box center [394, 174] width 172 height 38
click at [410, 180] on input at bounding box center [387, 183] width 145 height 12
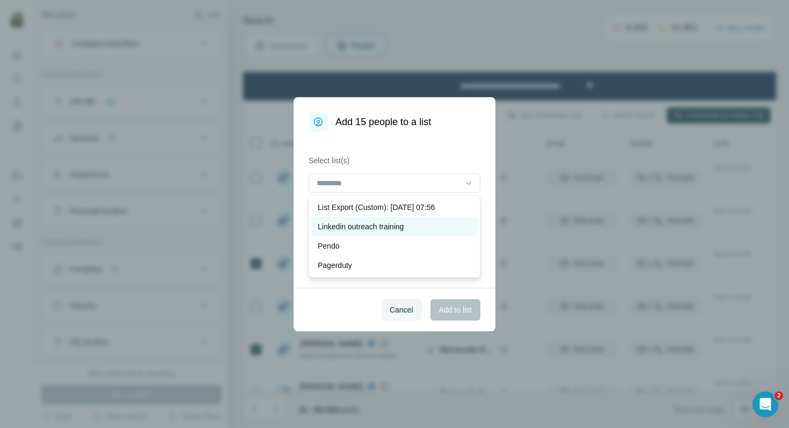
click at [342, 229] on p "Linkedin outreach training" at bounding box center [361, 226] width 86 height 11
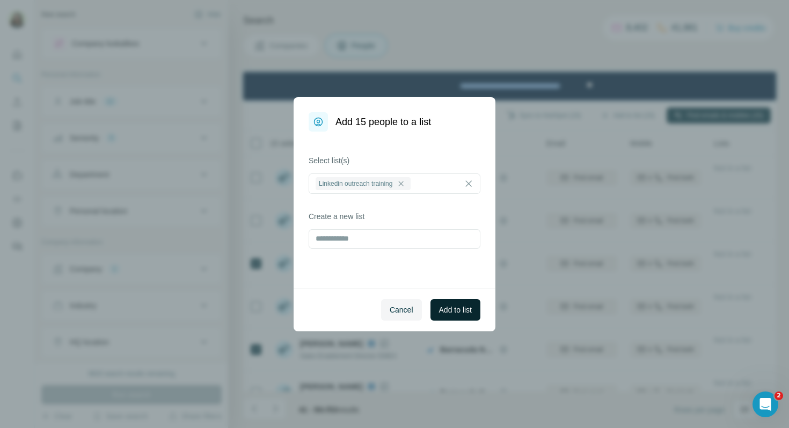
click at [460, 313] on span "Add to list" at bounding box center [455, 309] width 33 height 11
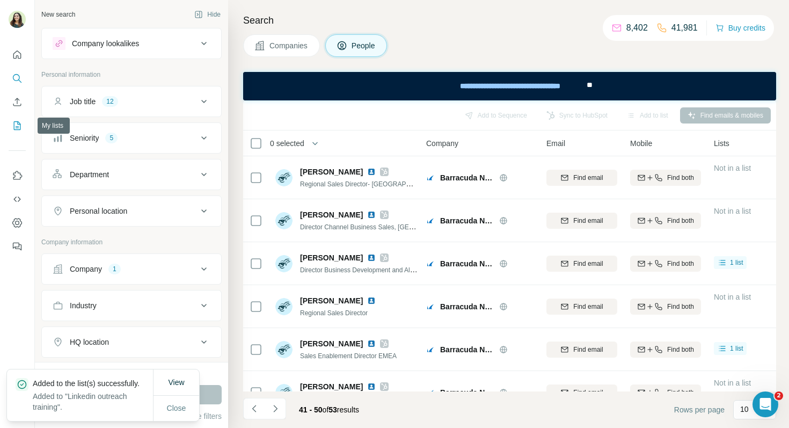
click at [19, 129] on icon "My lists" at bounding box center [17, 125] width 7 height 9
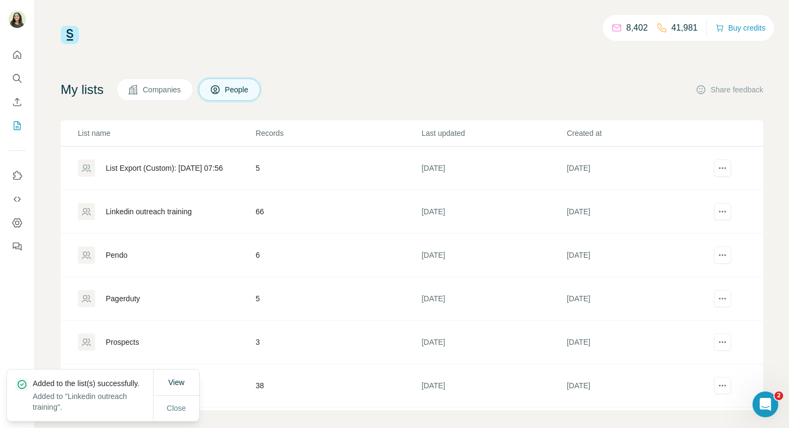
click at [155, 215] on div "Linkedin outreach training" at bounding box center [149, 211] width 86 height 11
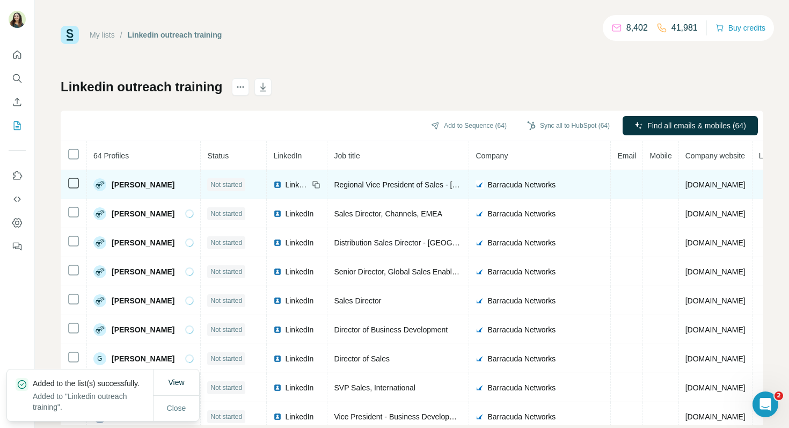
click at [298, 183] on span "LinkedIn" at bounding box center [297, 184] width 24 height 11
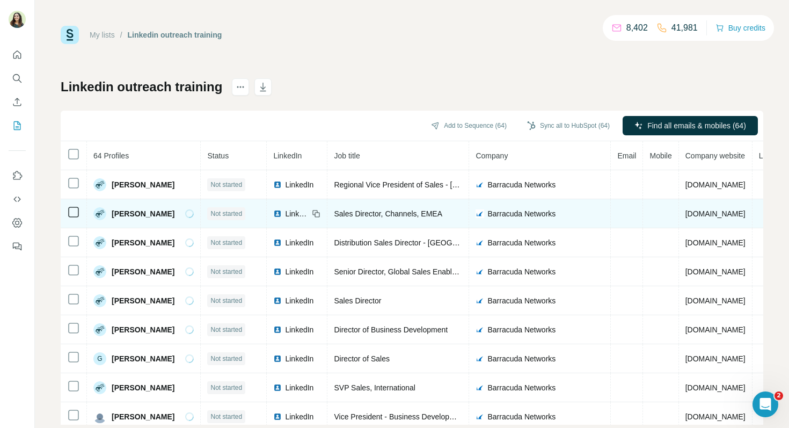
click at [295, 215] on span "LinkedIn" at bounding box center [297, 213] width 24 height 11
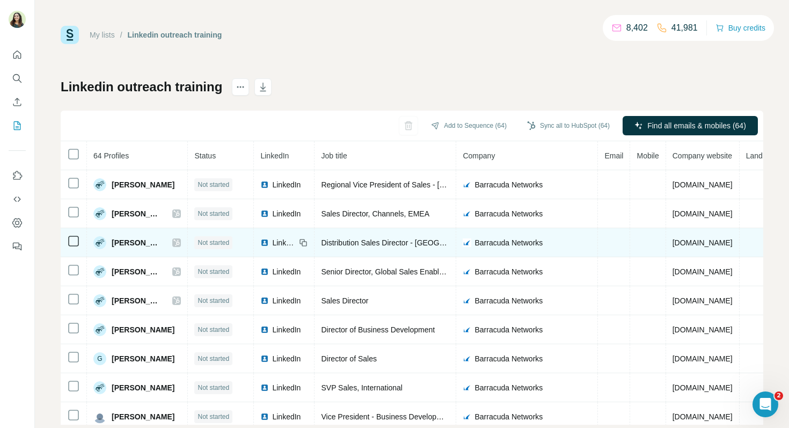
click at [296, 241] on span "LinkedIn" at bounding box center [284, 242] width 24 height 11
click at [294, 243] on span "LinkedIn" at bounding box center [284, 242] width 24 height 11
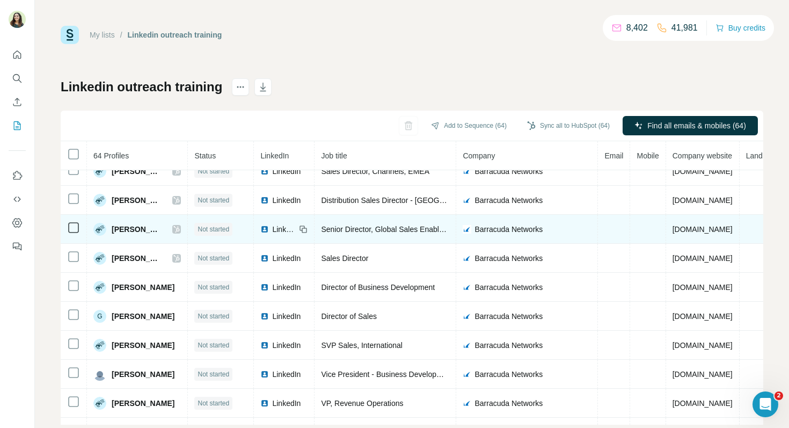
scroll to position [48, 0]
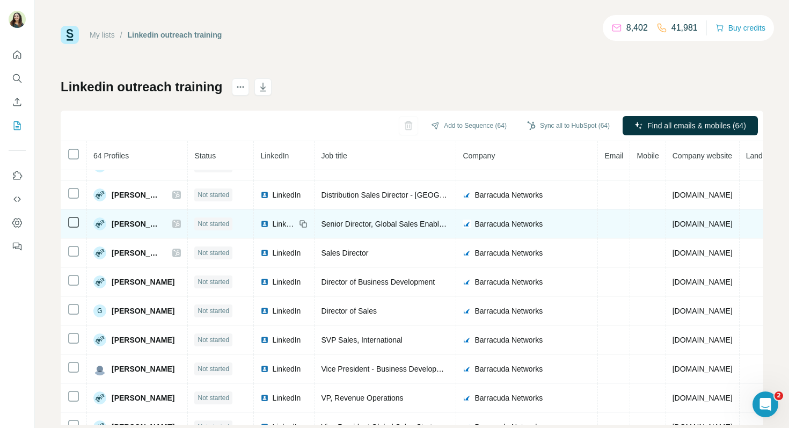
click at [296, 222] on span "LinkedIn" at bounding box center [284, 223] width 24 height 11
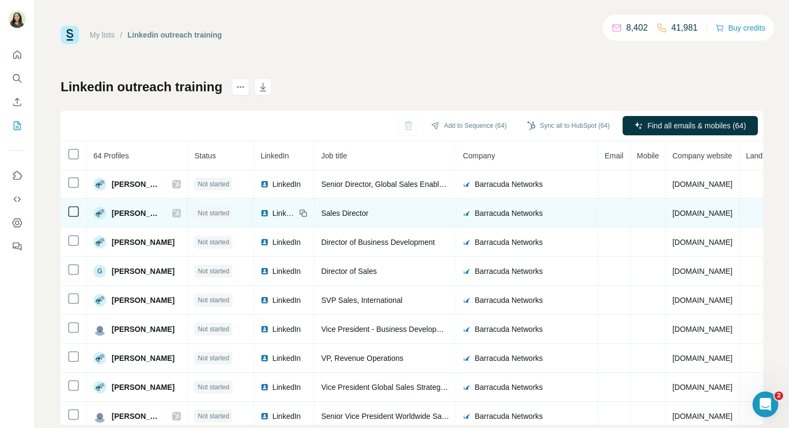
scroll to position [99, 0]
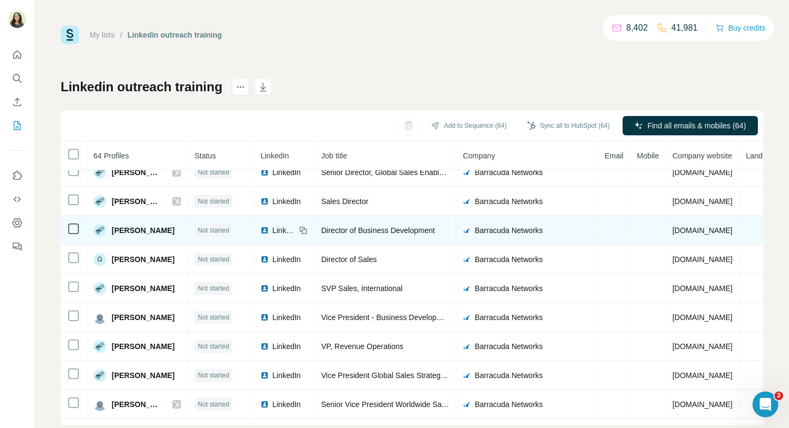
click at [296, 232] on span "LinkedIn" at bounding box center [284, 230] width 24 height 11
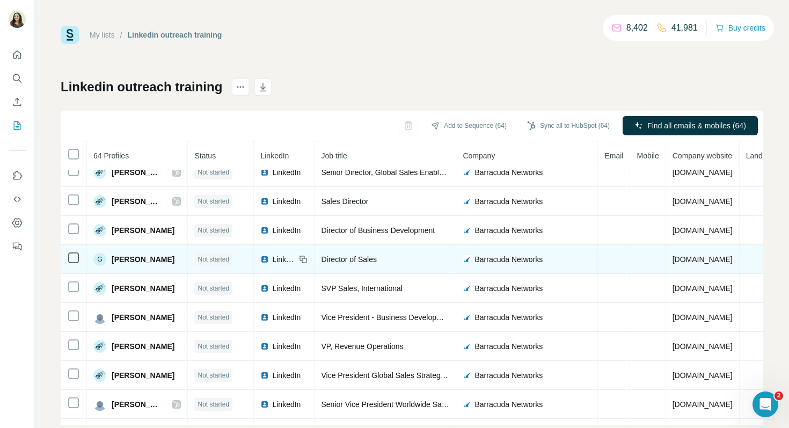
click at [288, 260] on div "LinkedIn" at bounding box center [277, 259] width 35 height 11
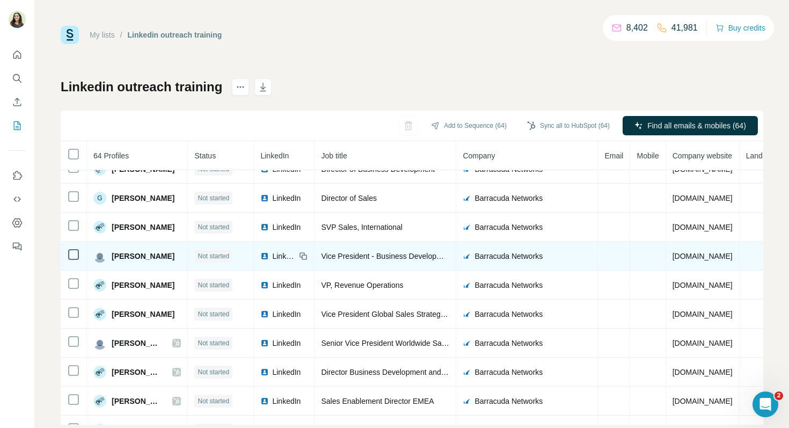
scroll to position [161, 0]
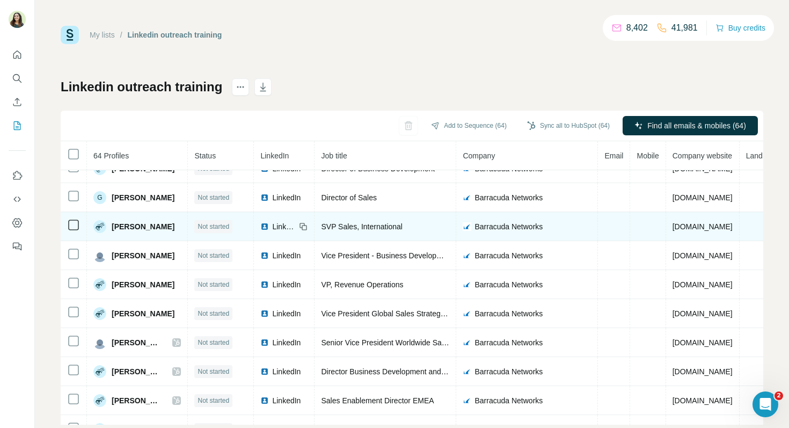
click at [296, 229] on span "LinkedIn" at bounding box center [284, 226] width 24 height 11
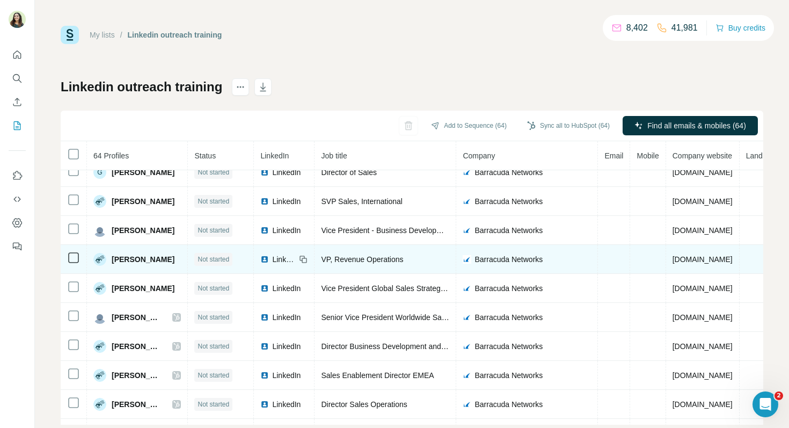
scroll to position [187, 0]
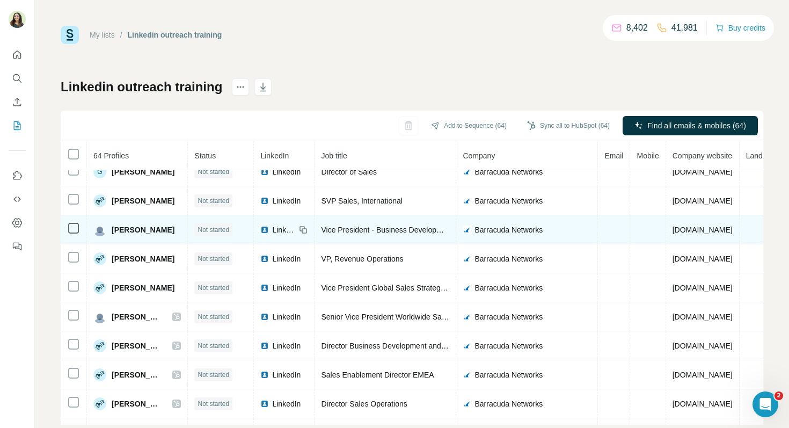
click at [296, 229] on span "LinkedIn" at bounding box center [284, 229] width 24 height 11
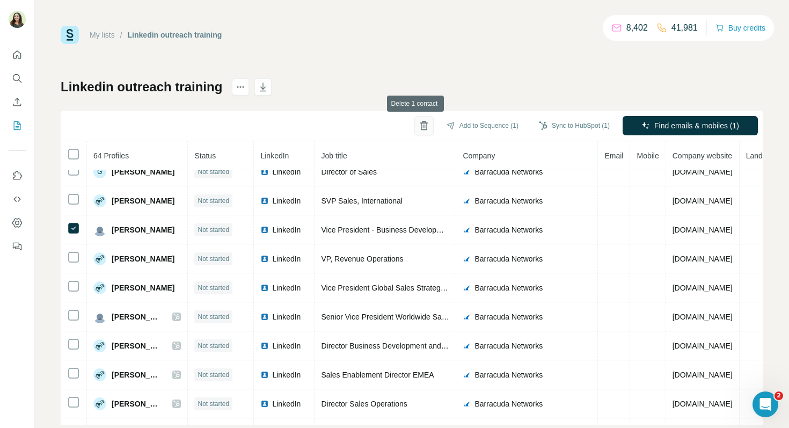
click at [418, 124] on icon "button" at bounding box center [423, 125] width 11 height 11
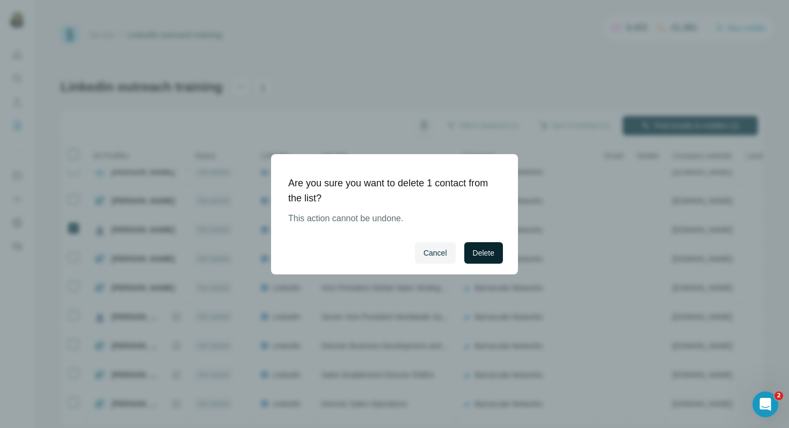
click at [480, 258] on button "Delete" at bounding box center [483, 252] width 39 height 21
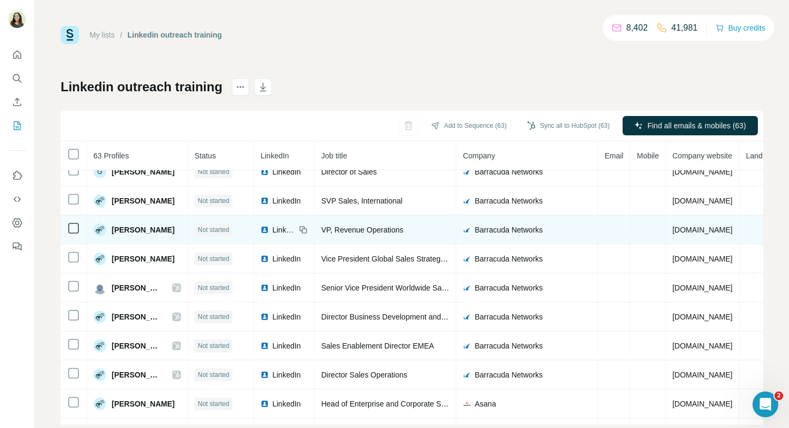
click at [296, 227] on span "LinkedIn" at bounding box center [284, 229] width 24 height 11
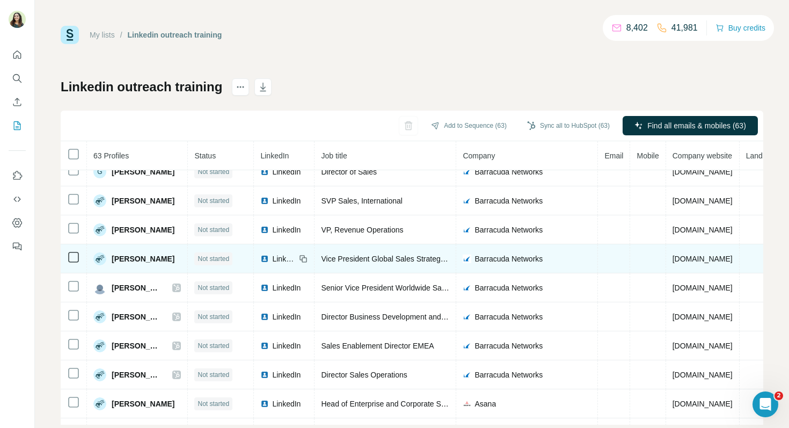
click at [296, 259] on span "LinkedIn" at bounding box center [284, 258] width 24 height 11
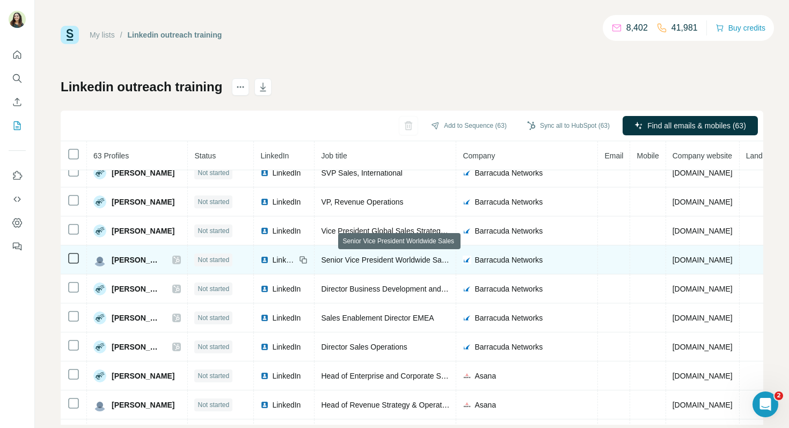
scroll to position [218, 0]
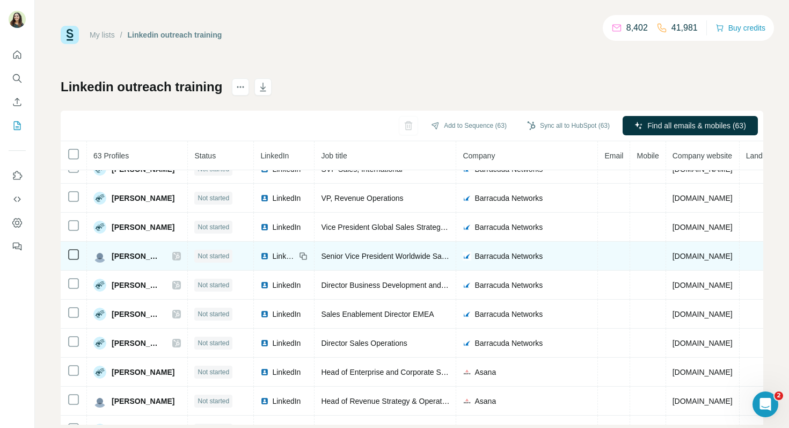
click at [296, 256] on span "LinkedIn" at bounding box center [284, 256] width 24 height 11
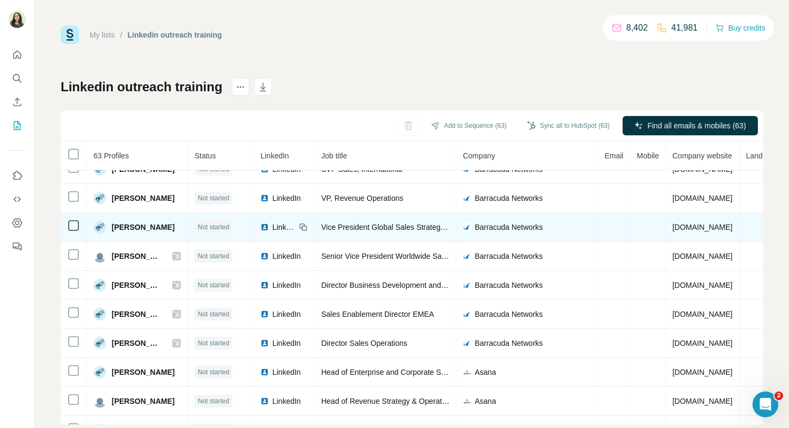
scroll to position [0, 0]
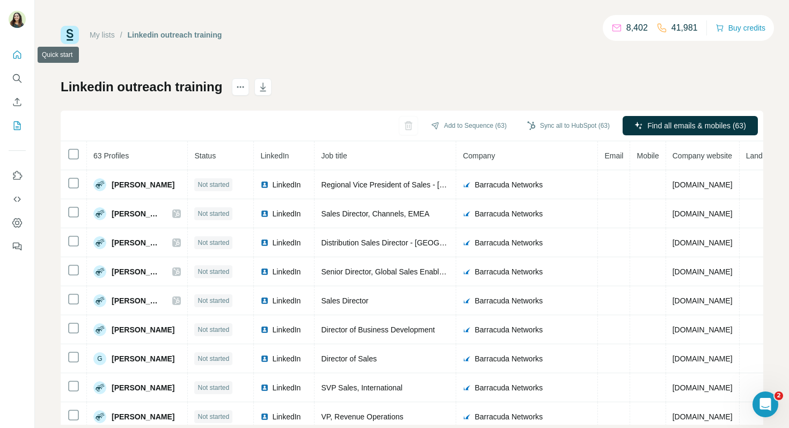
click at [18, 58] on icon "Quick start" at bounding box center [17, 54] width 11 height 11
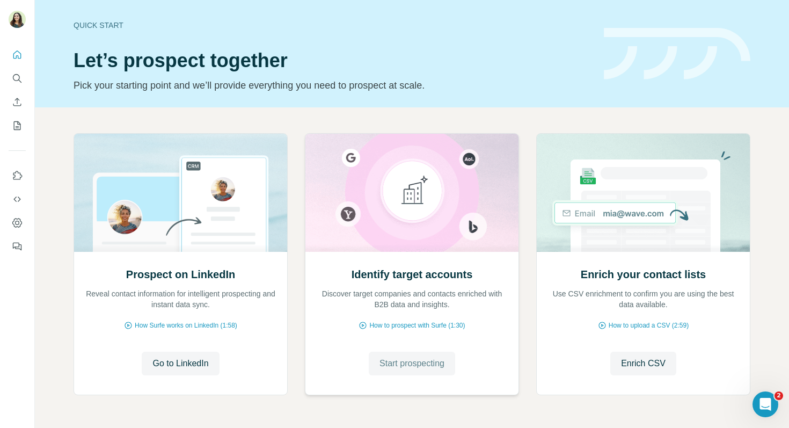
click at [404, 359] on span "Start prospecting" at bounding box center [411, 363] width 65 height 13
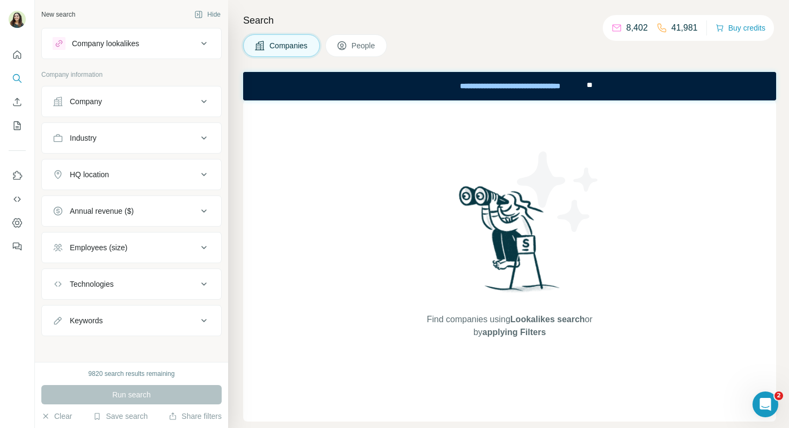
click at [145, 102] on div "Company" at bounding box center [125, 101] width 145 height 11
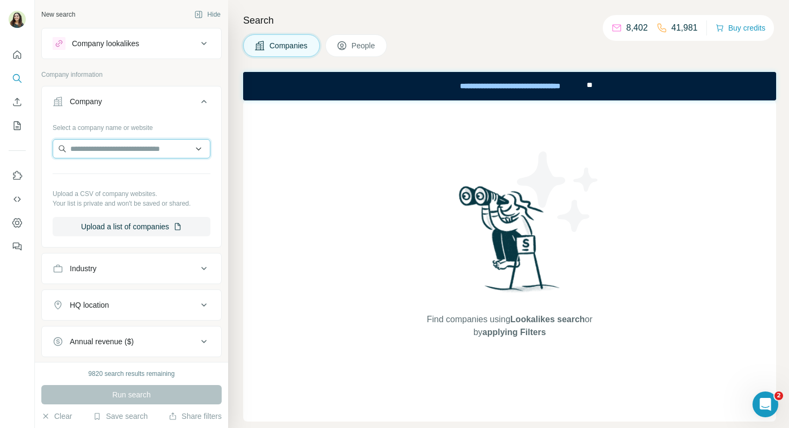
click at [113, 145] on input "text" at bounding box center [132, 148] width 158 height 19
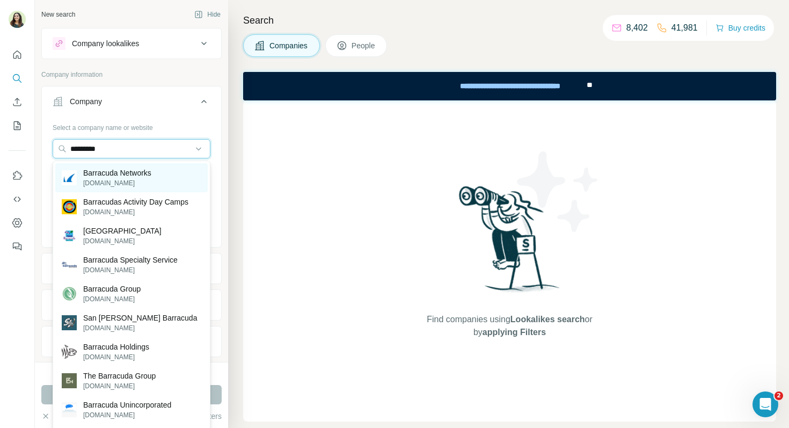
type input "*********"
click at [136, 176] on p "Barracuda Networks" at bounding box center [117, 172] width 68 height 11
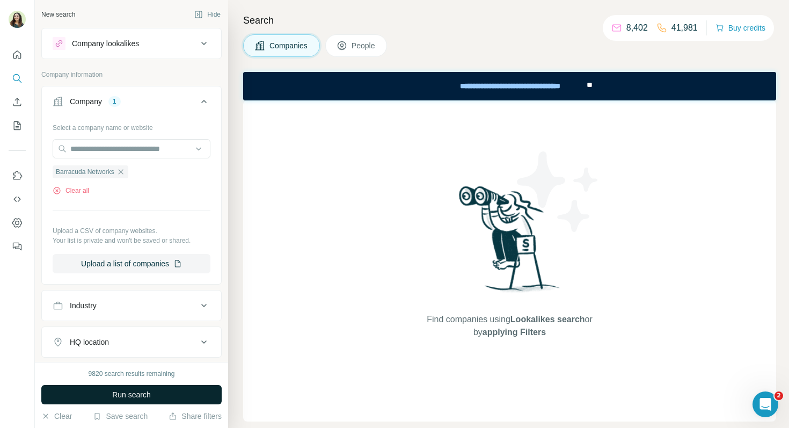
click at [141, 403] on button "Run search" at bounding box center [131, 394] width 180 height 19
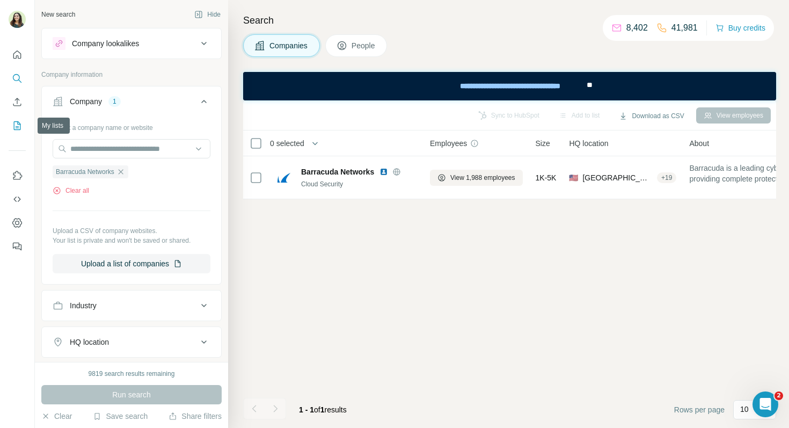
click at [14, 129] on icon "My lists" at bounding box center [17, 125] width 11 height 11
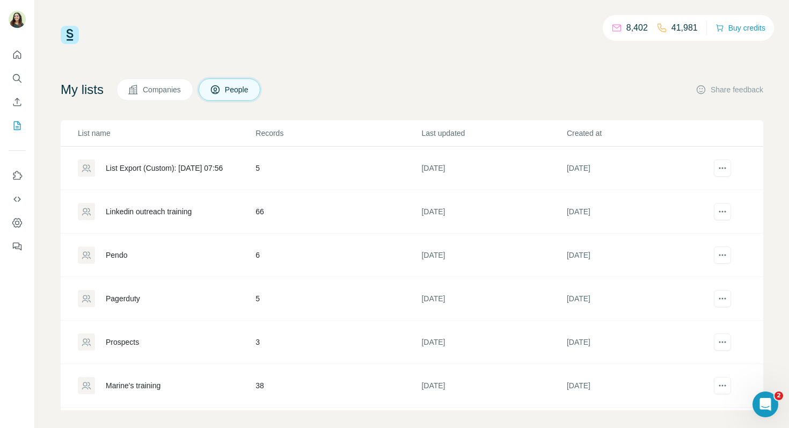
click at [142, 216] on div "Linkedin outreach training" at bounding box center [149, 211] width 86 height 11
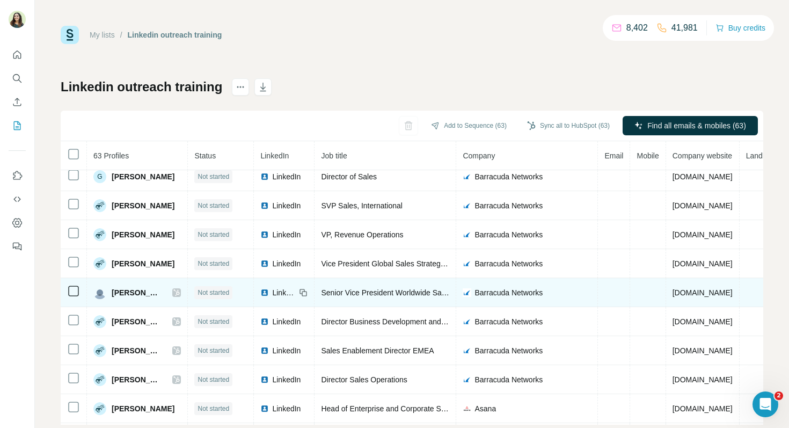
scroll to position [182, 0]
click at [293, 290] on span "LinkedIn" at bounding box center [284, 291] width 24 height 11
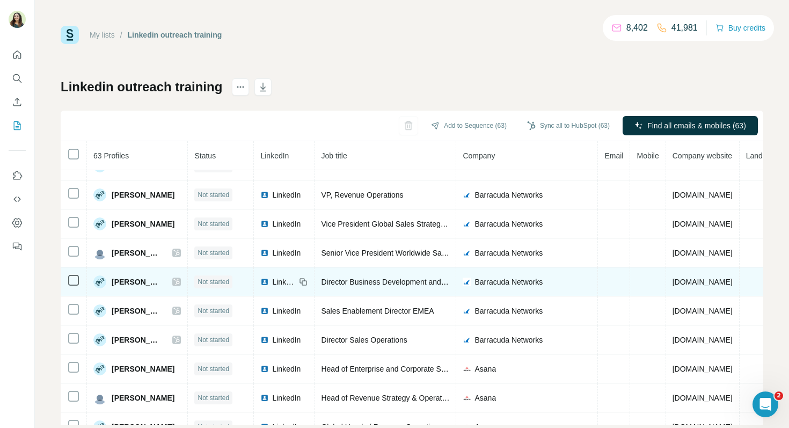
scroll to position [222, 0]
click at [296, 280] on span "LinkedIn" at bounding box center [284, 281] width 24 height 11
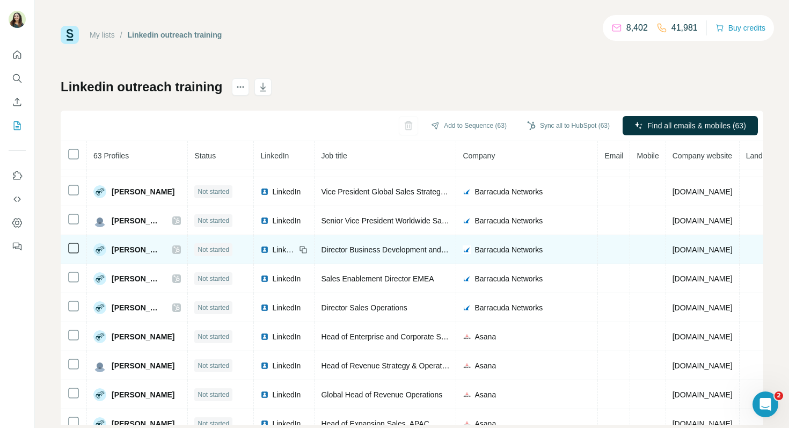
scroll to position [255, 0]
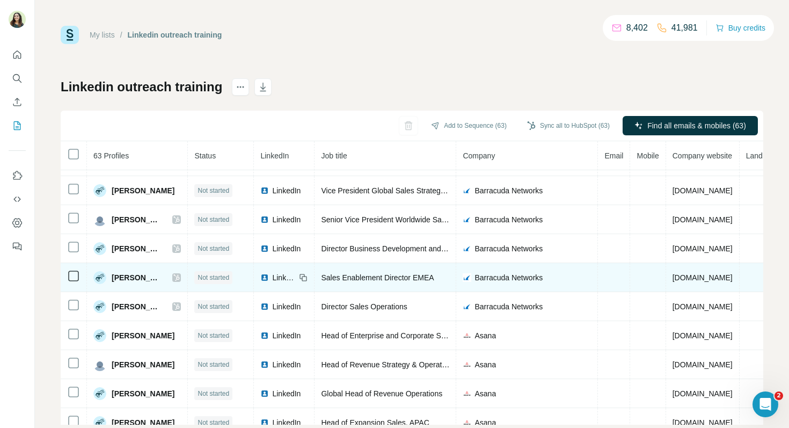
click at [295, 278] on span "LinkedIn" at bounding box center [284, 277] width 24 height 11
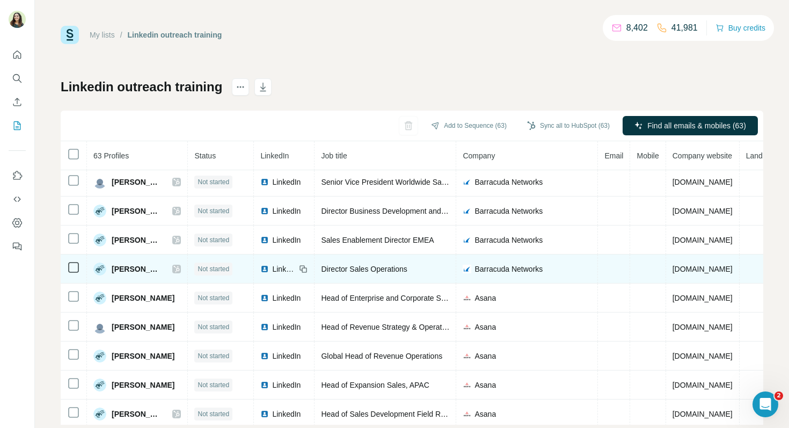
scroll to position [293, 0]
click at [292, 271] on span "LinkedIn" at bounding box center [284, 267] width 24 height 11
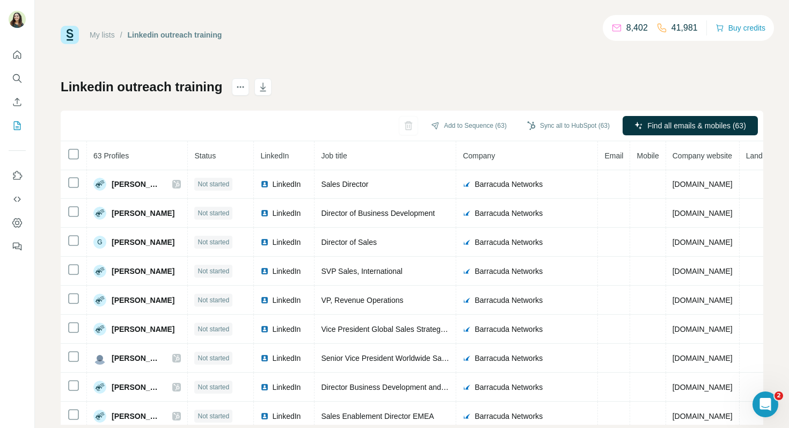
scroll to position [0, 0]
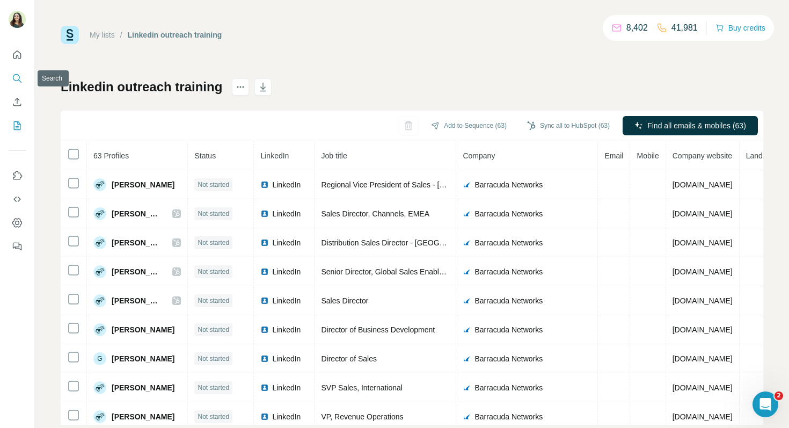
click at [18, 78] on icon "Search" at bounding box center [17, 78] width 11 height 11
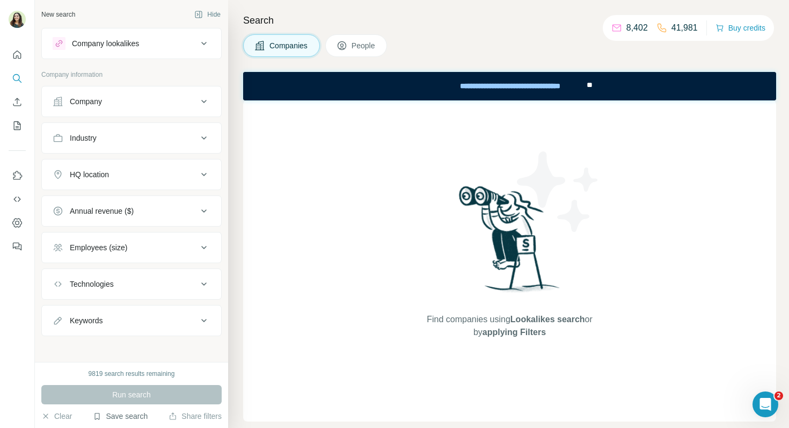
click at [130, 420] on button "Save search" at bounding box center [120, 415] width 55 height 11
click at [155, 402] on div "View my saved searches" at bounding box center [150, 396] width 113 height 21
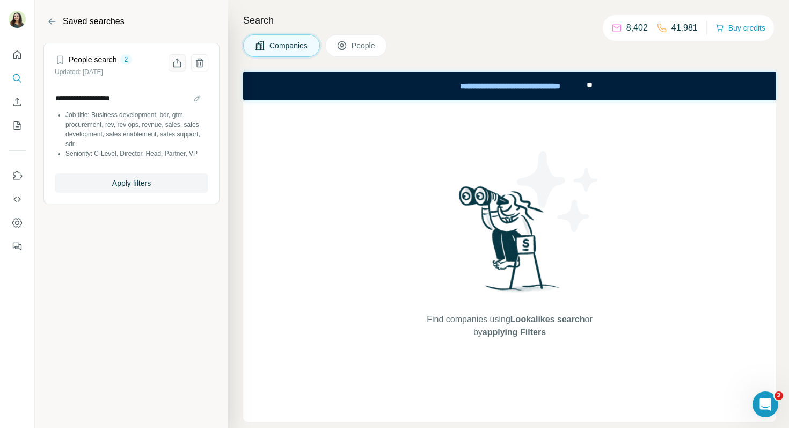
click at [178, 62] on icon "Share filters" at bounding box center [177, 62] width 11 height 11
click at [17, 77] on icon "Search" at bounding box center [17, 78] width 11 height 11
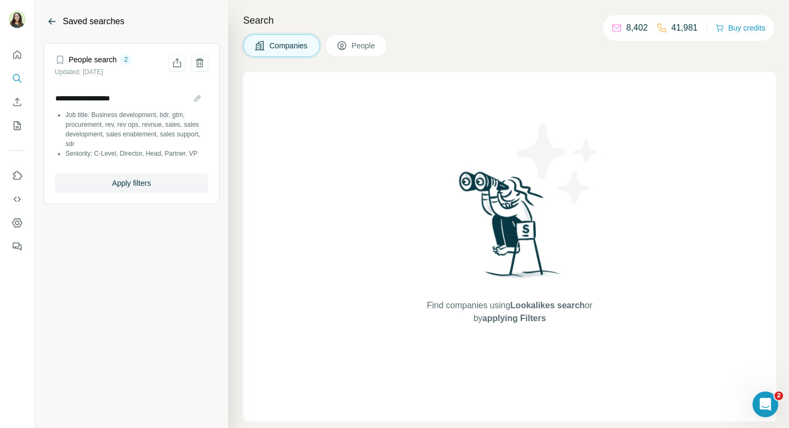
click at [56, 23] on icon "Back" at bounding box center [52, 21] width 11 height 11
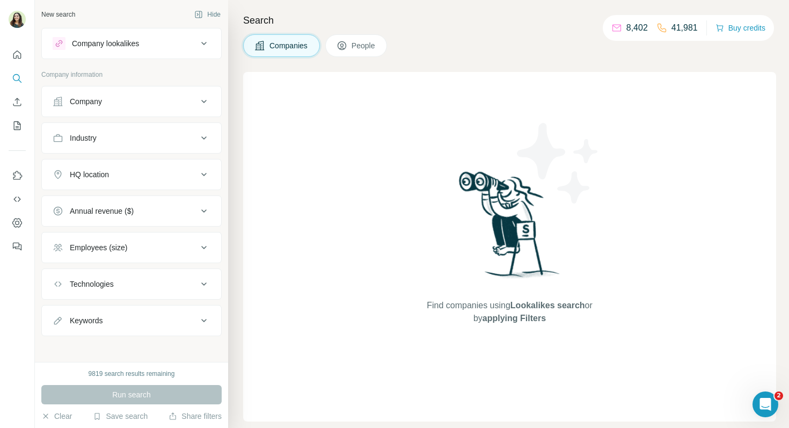
scroll to position [4, 0]
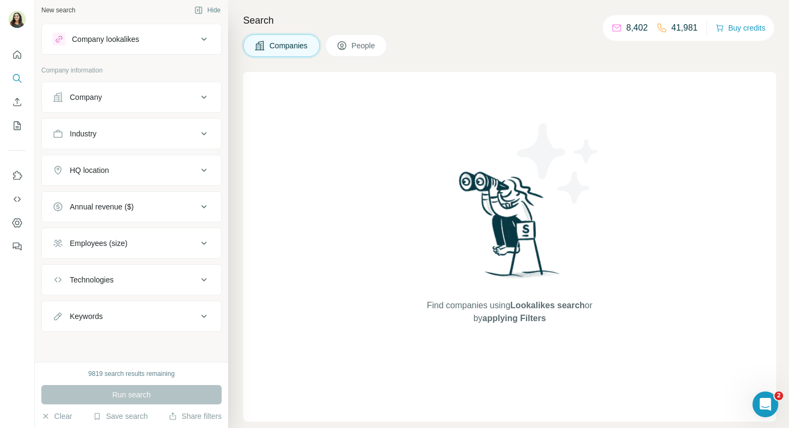
click at [358, 41] on span "People" at bounding box center [363, 45] width 25 height 11
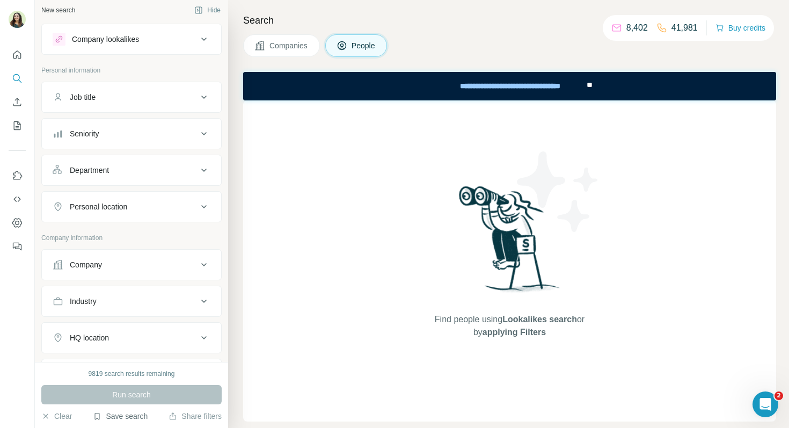
click at [117, 418] on button "Save search" at bounding box center [120, 415] width 55 height 11
click at [148, 393] on div "View my saved searches" at bounding box center [150, 396] width 113 height 21
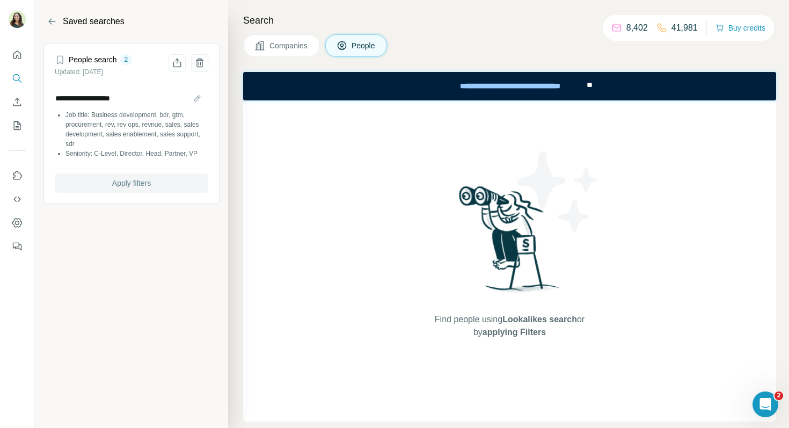
click at [141, 188] on span "Apply filters" at bounding box center [131, 183] width 39 height 11
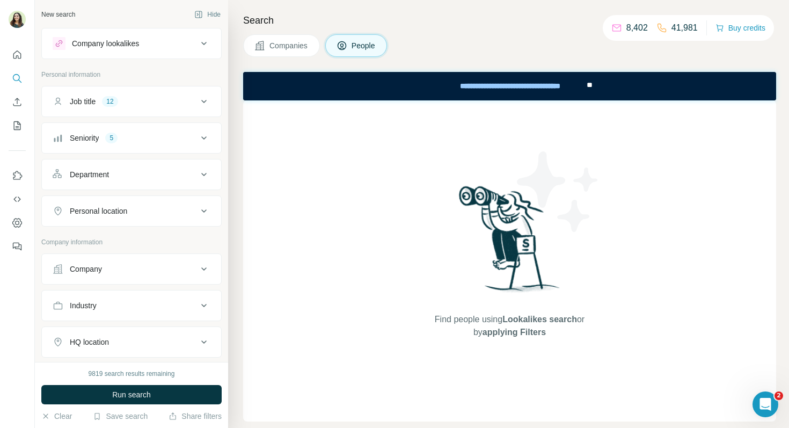
click at [116, 270] on div "Company" at bounding box center [125, 268] width 145 height 11
click at [116, 317] on input "text" at bounding box center [132, 315] width 158 height 19
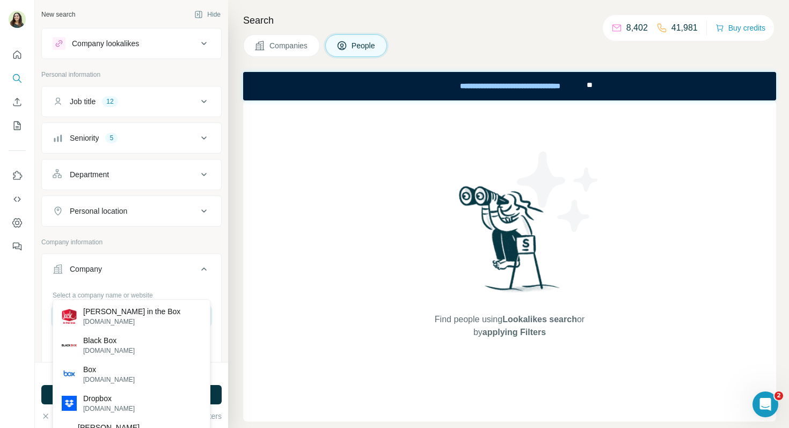
scroll to position [77, 0]
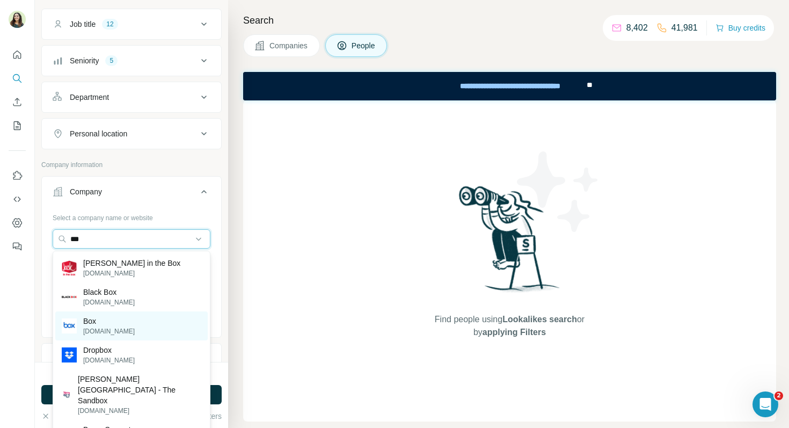
type input "***"
click at [131, 321] on div "Box box.com" at bounding box center [131, 325] width 152 height 29
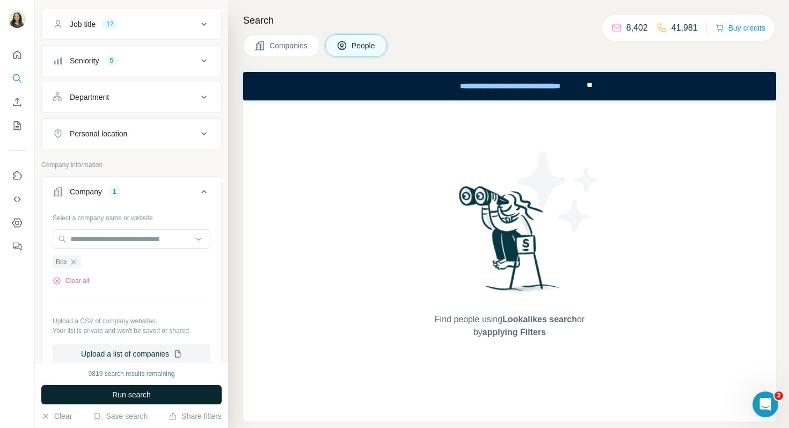
click at [127, 397] on span "Run search" at bounding box center [131, 394] width 39 height 11
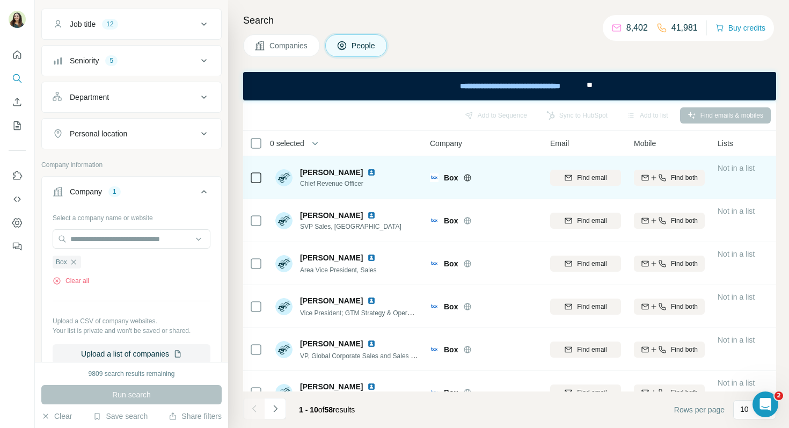
click at [468, 178] on icon at bounding box center [467, 177] width 9 height 9
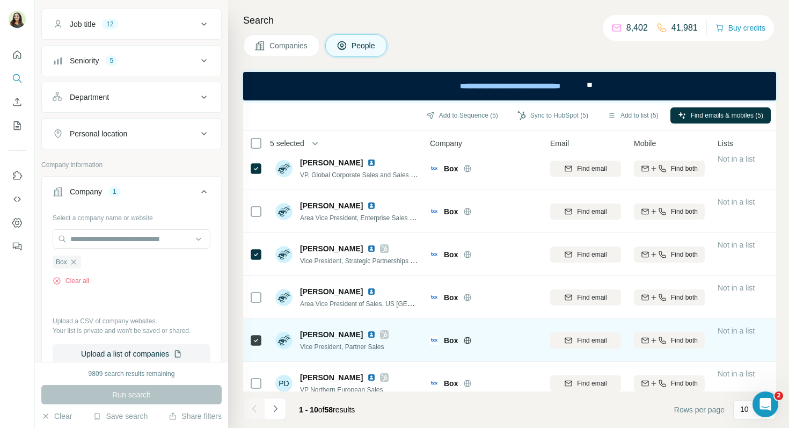
scroll to position [194, 0]
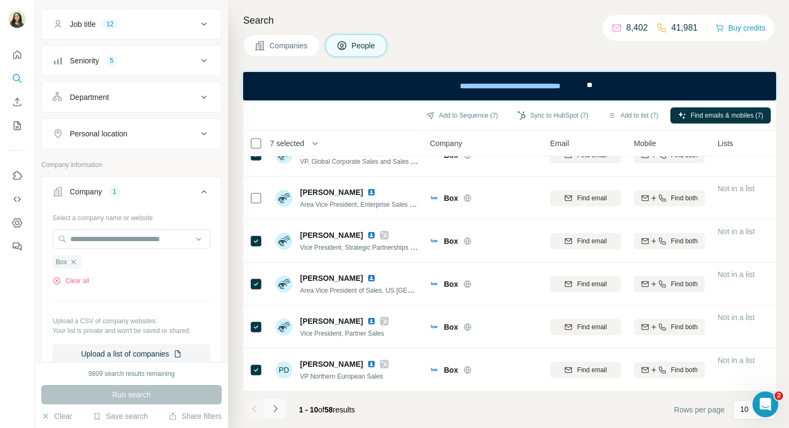
click at [278, 412] on icon "Navigate to next page" at bounding box center [275, 408] width 11 height 11
click at [273, 410] on icon "Navigate to next page" at bounding box center [275, 408] width 11 height 11
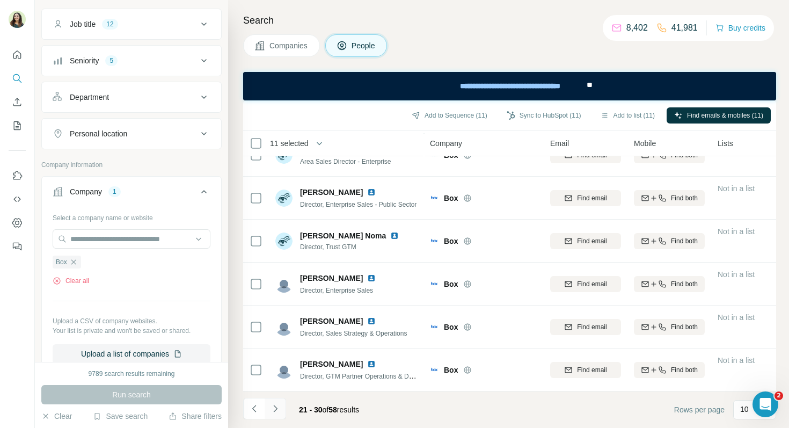
click at [278, 412] on icon "Navigate to next page" at bounding box center [275, 408] width 11 height 11
click at [271, 411] on icon "Navigate to next page" at bounding box center [275, 408] width 11 height 11
click at [275, 409] on icon "Navigate to next page" at bounding box center [275, 408] width 4 height 7
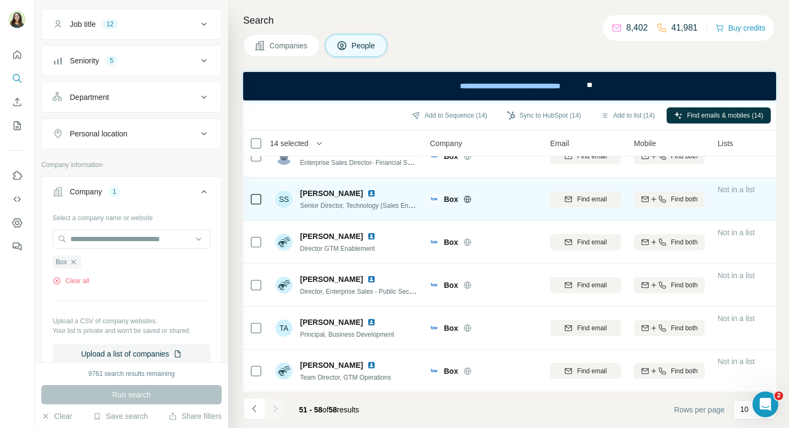
scroll to position [108, 0]
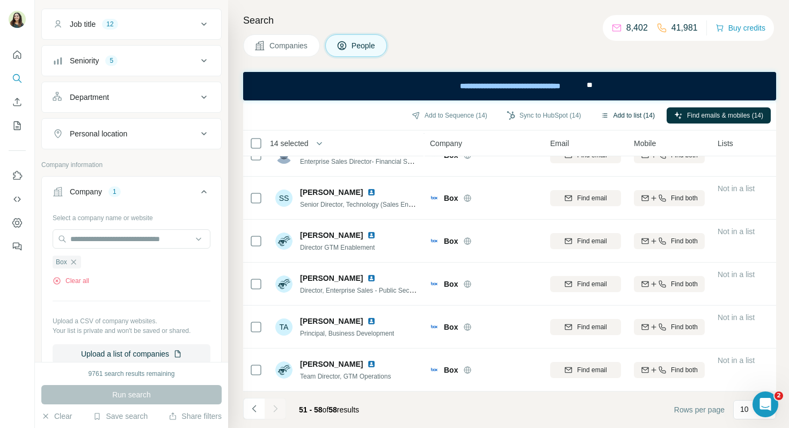
click at [631, 116] on button "Add to list (14)" at bounding box center [627, 115] width 69 height 16
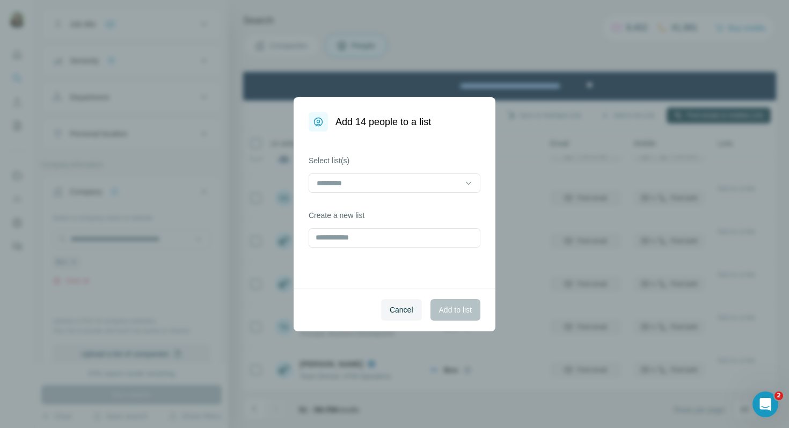
click at [365, 194] on div "Select list(s) Create a new list" at bounding box center [394, 209] width 202 height 156
click at [359, 186] on input at bounding box center [387, 183] width 145 height 12
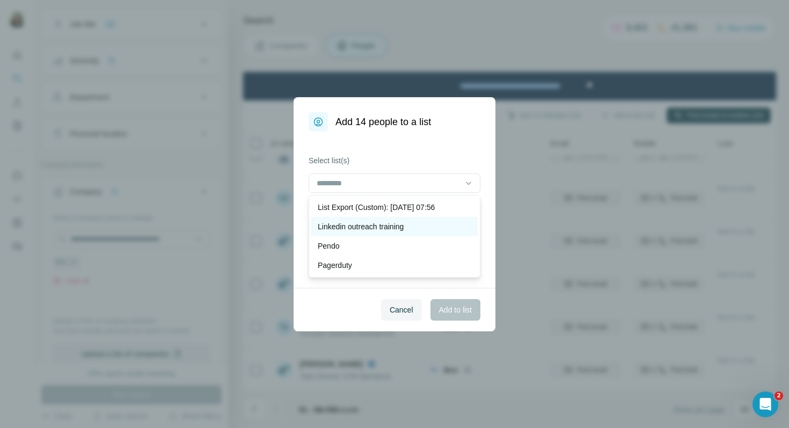
click at [362, 226] on p "Linkedin outreach training" at bounding box center [361, 226] width 86 height 11
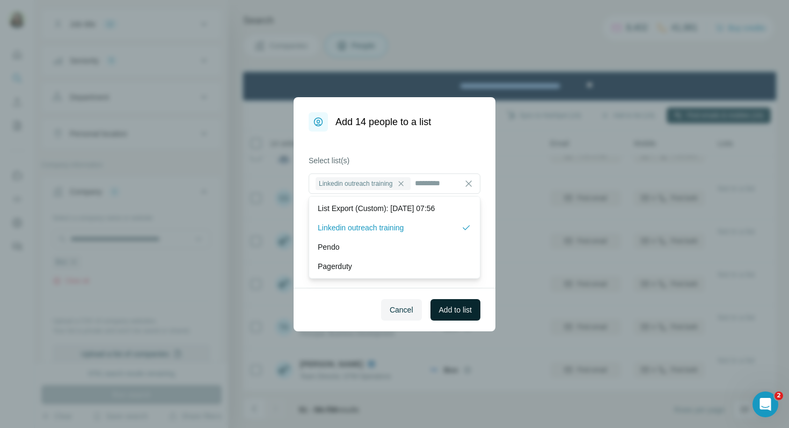
click at [457, 306] on span "Add to list" at bounding box center [455, 309] width 33 height 11
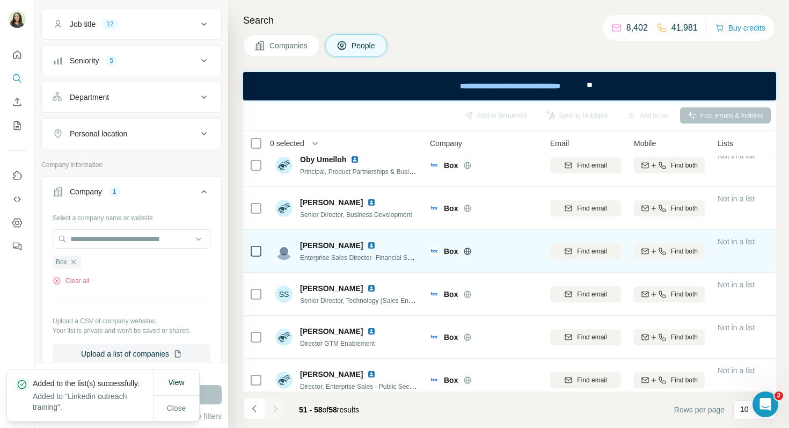
scroll to position [0, 0]
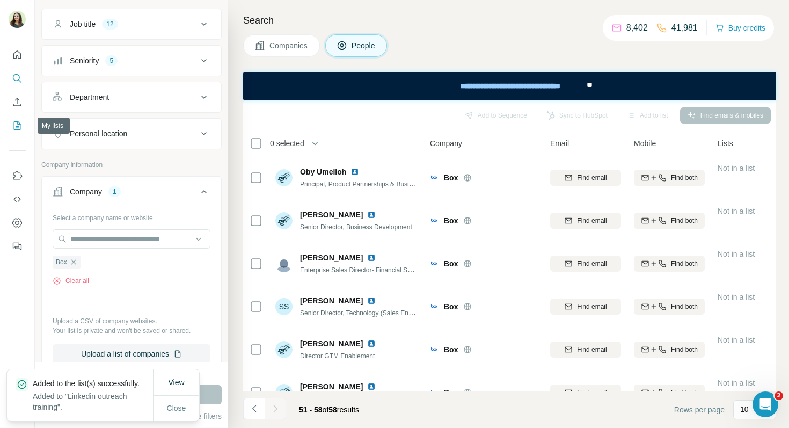
click at [18, 127] on icon "My lists" at bounding box center [17, 125] width 11 height 11
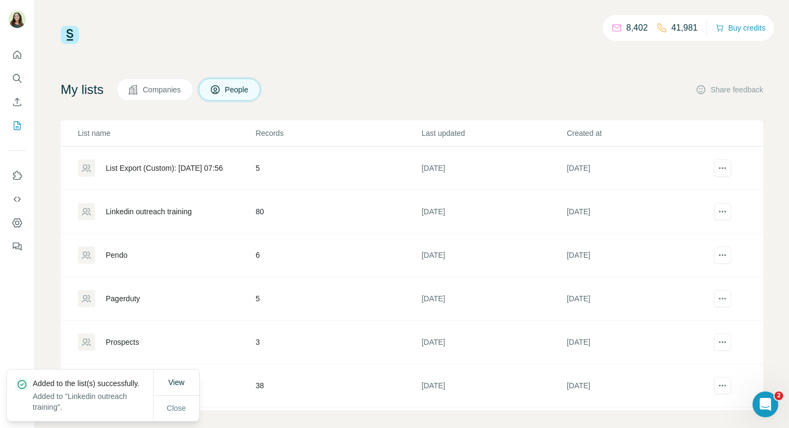
click at [150, 215] on div "Linkedin outreach training" at bounding box center [149, 211] width 86 height 11
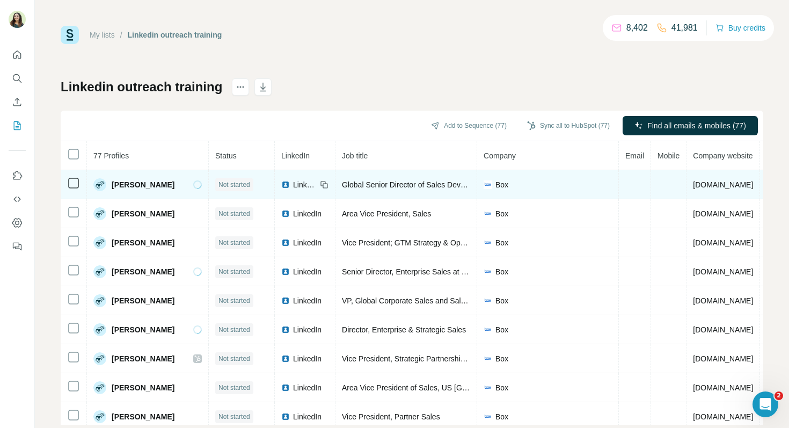
click at [301, 183] on span "LinkedIn" at bounding box center [305, 184] width 24 height 11
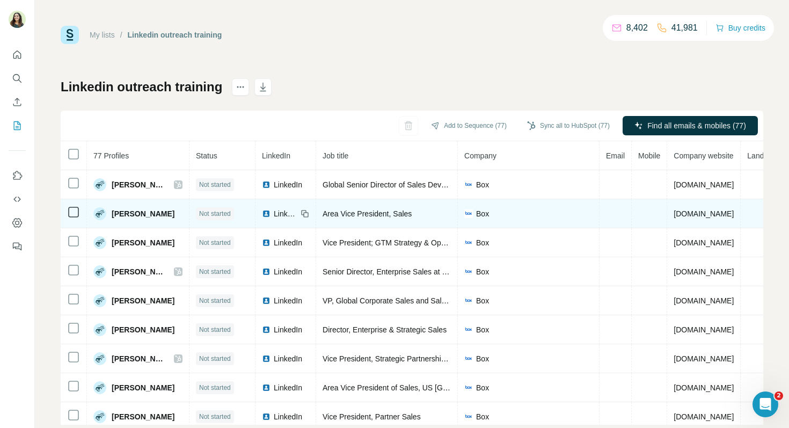
click at [293, 215] on div "LinkedIn" at bounding box center [279, 213] width 35 height 11
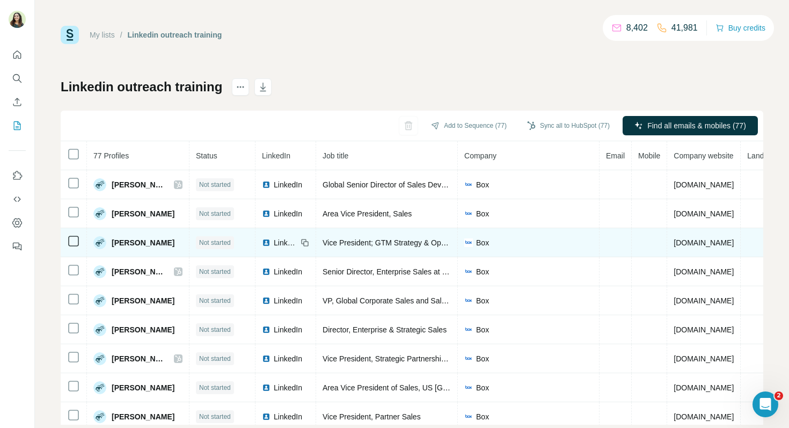
click at [281, 240] on span "LinkedIn" at bounding box center [286, 242] width 24 height 11
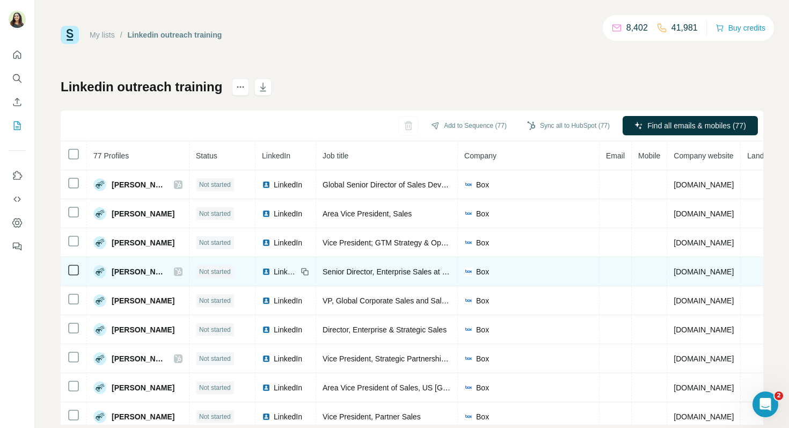
click at [282, 274] on span "LinkedIn" at bounding box center [286, 271] width 24 height 11
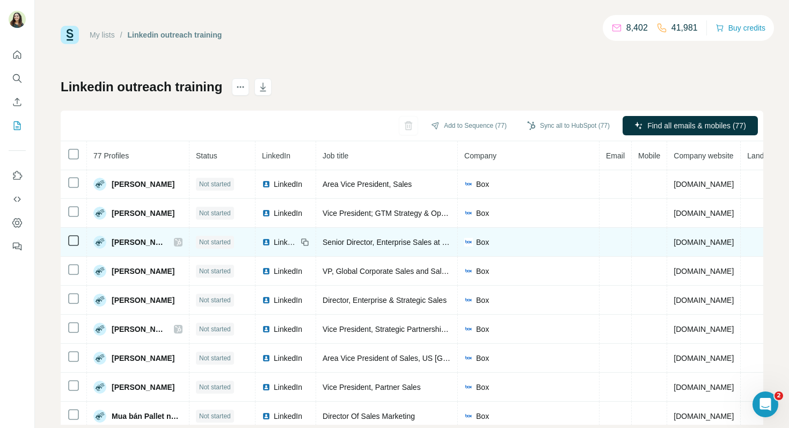
scroll to position [35, 0]
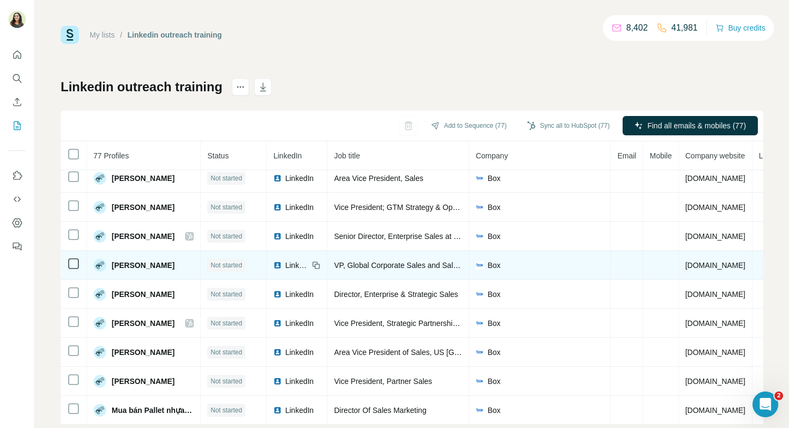
click at [285, 266] on span "LinkedIn" at bounding box center [297, 265] width 24 height 11
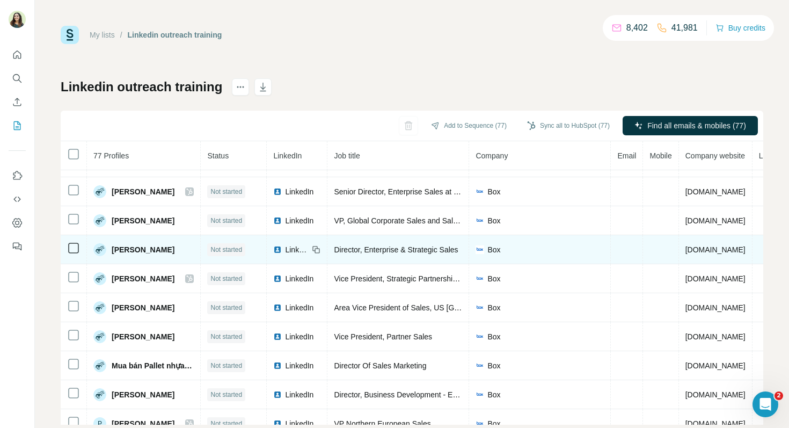
scroll to position [85, 0]
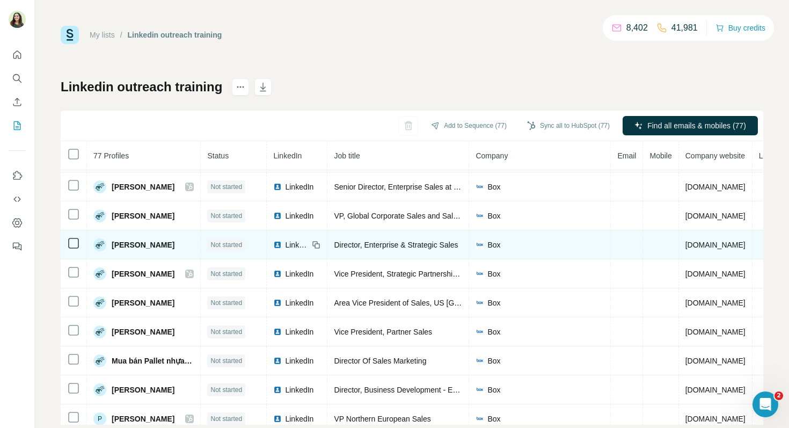
click at [290, 246] on span "LinkedIn" at bounding box center [297, 244] width 24 height 11
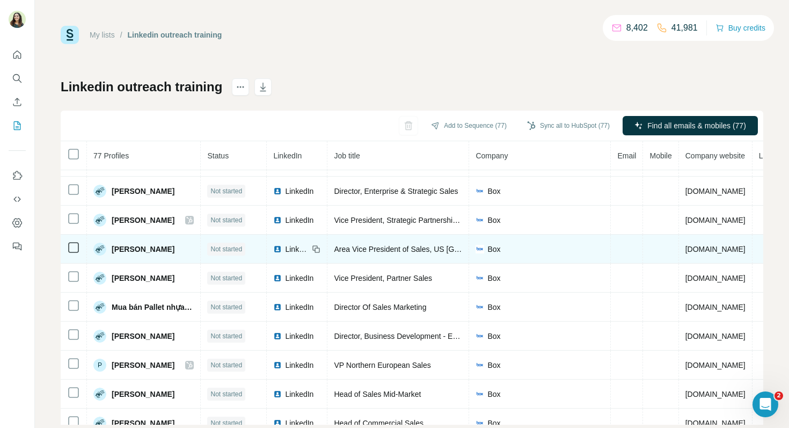
scroll to position [140, 0]
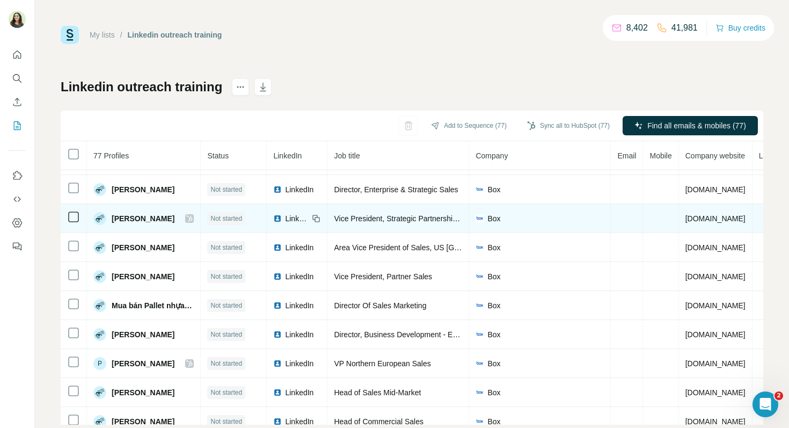
click at [289, 218] on span "LinkedIn" at bounding box center [297, 218] width 24 height 11
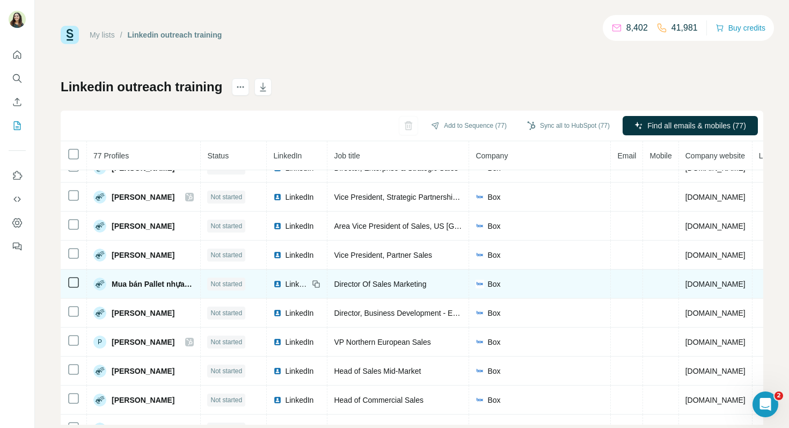
scroll to position [165, 0]
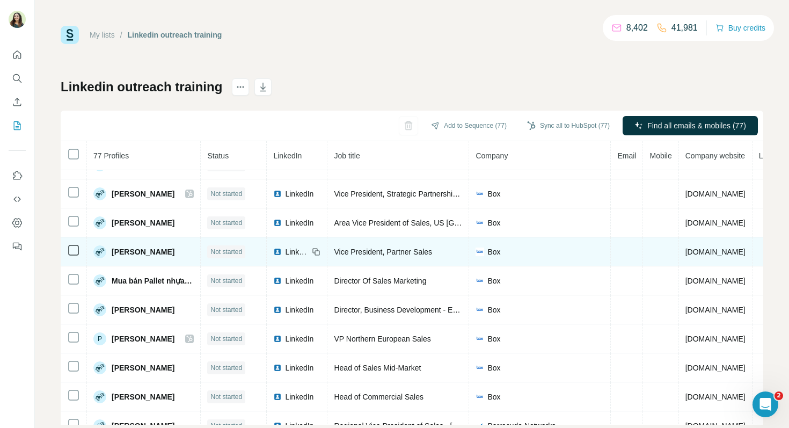
click at [289, 251] on span "LinkedIn" at bounding box center [297, 251] width 24 height 11
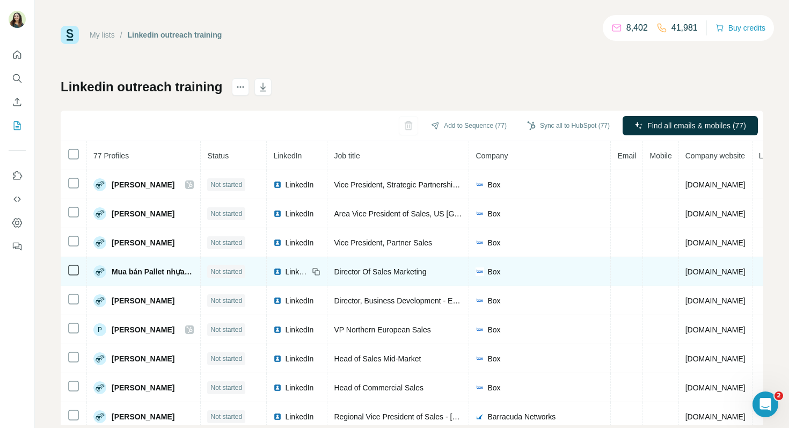
scroll to position [188, 0]
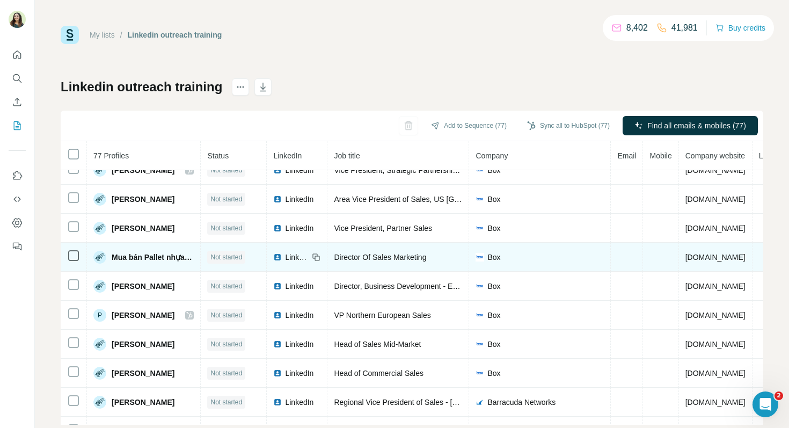
click at [285, 256] on span "LinkedIn" at bounding box center [297, 257] width 24 height 11
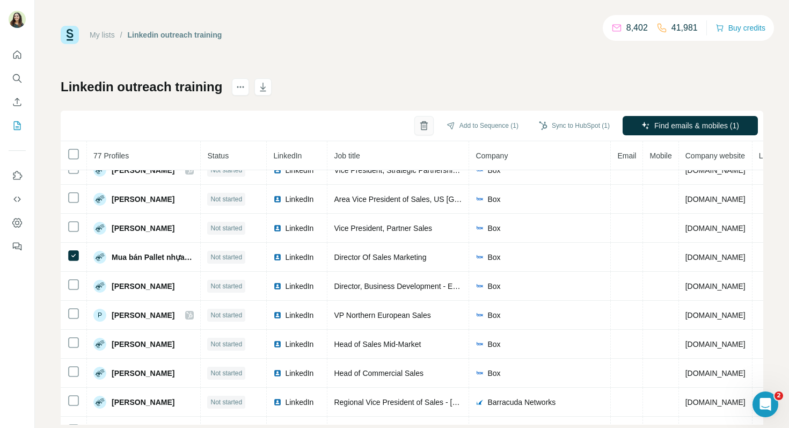
click at [418, 123] on icon "button" at bounding box center [423, 125] width 11 height 11
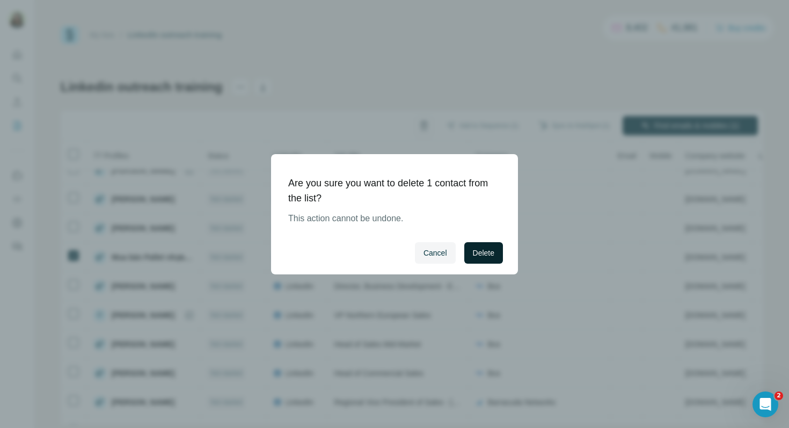
click at [479, 247] on button "Delete" at bounding box center [483, 252] width 39 height 21
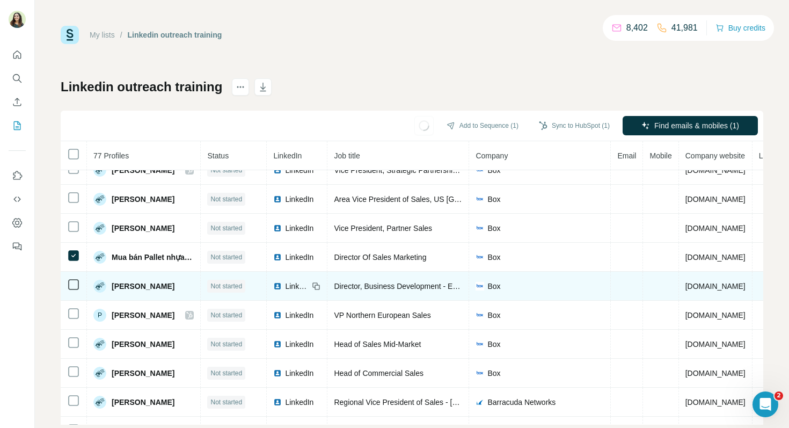
click at [285, 288] on span "LinkedIn" at bounding box center [297, 286] width 24 height 11
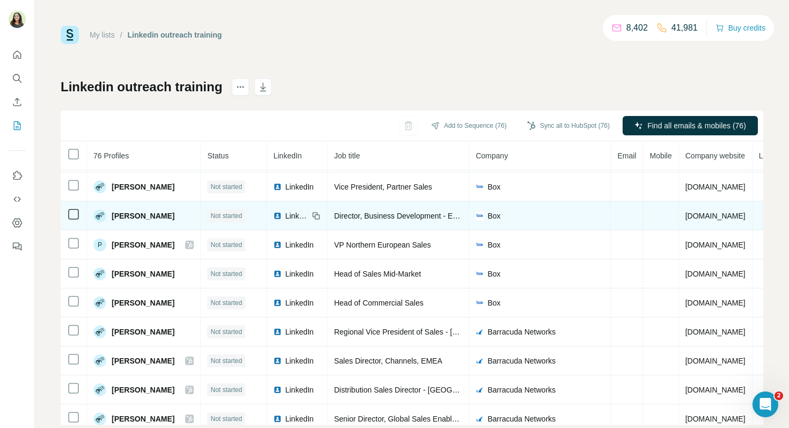
scroll to position [237, 0]
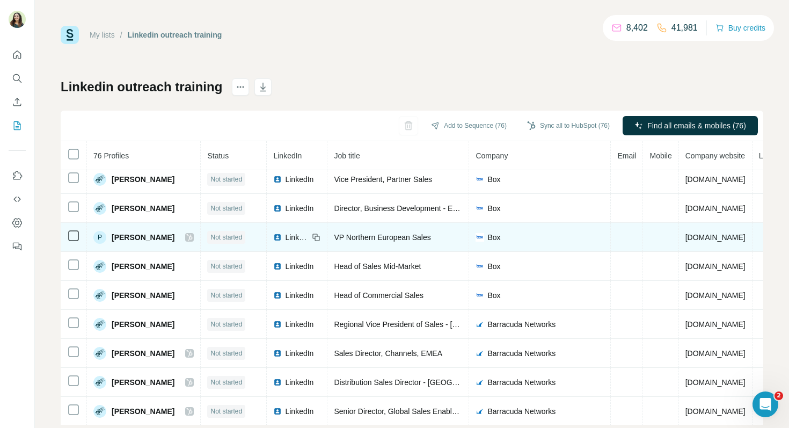
click at [288, 234] on span "LinkedIn" at bounding box center [297, 237] width 24 height 11
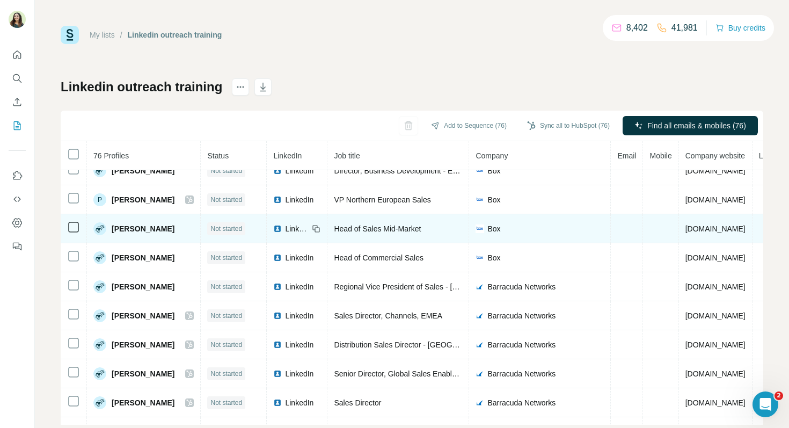
scroll to position [276, 0]
click at [290, 228] on span "LinkedIn" at bounding box center [297, 227] width 24 height 11
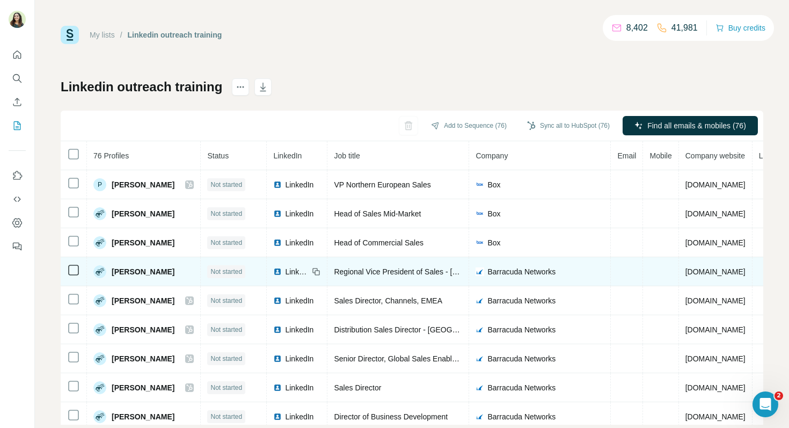
scroll to position [292, 0]
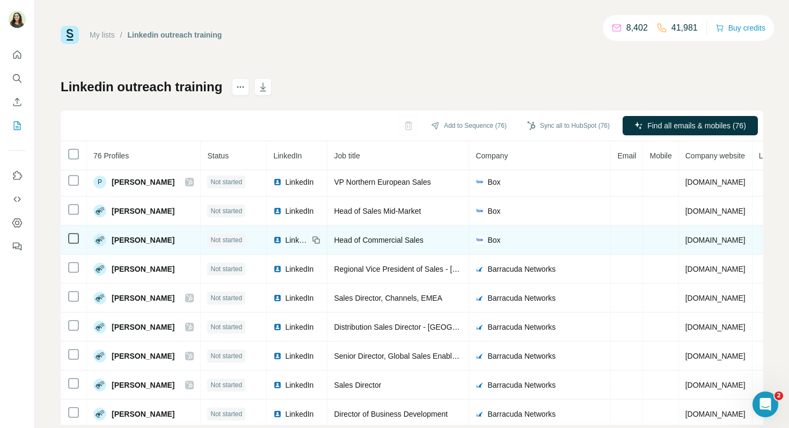
click at [287, 242] on span "LinkedIn" at bounding box center [297, 239] width 24 height 11
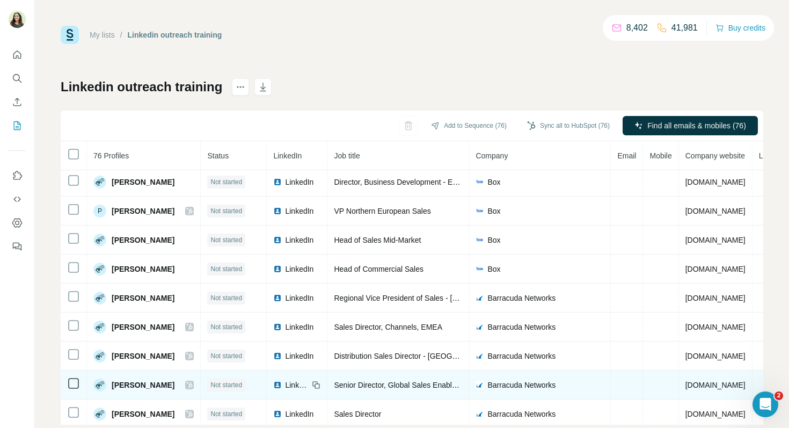
scroll to position [0, 0]
